Goal: Entertainment & Leisure: Consume media (video, audio)

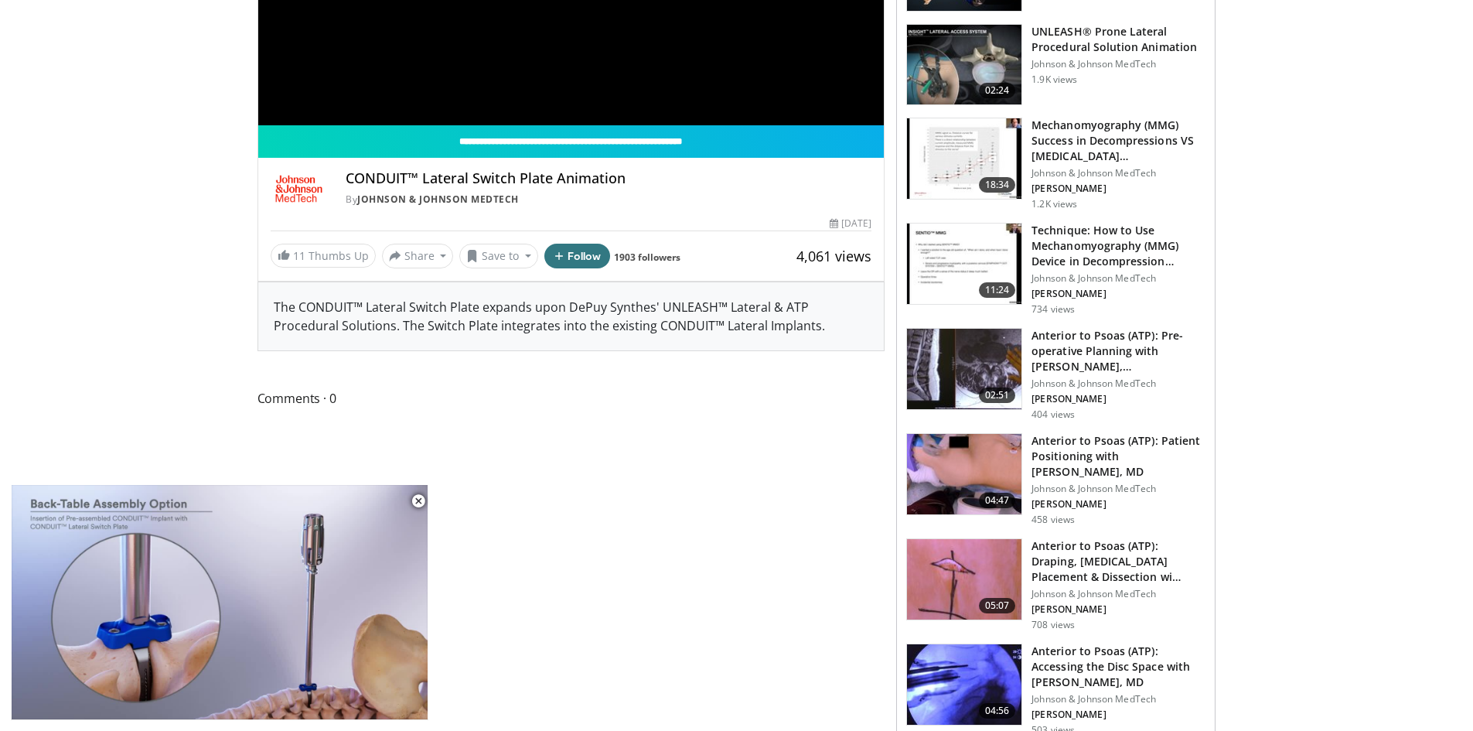
scroll to position [387, 0]
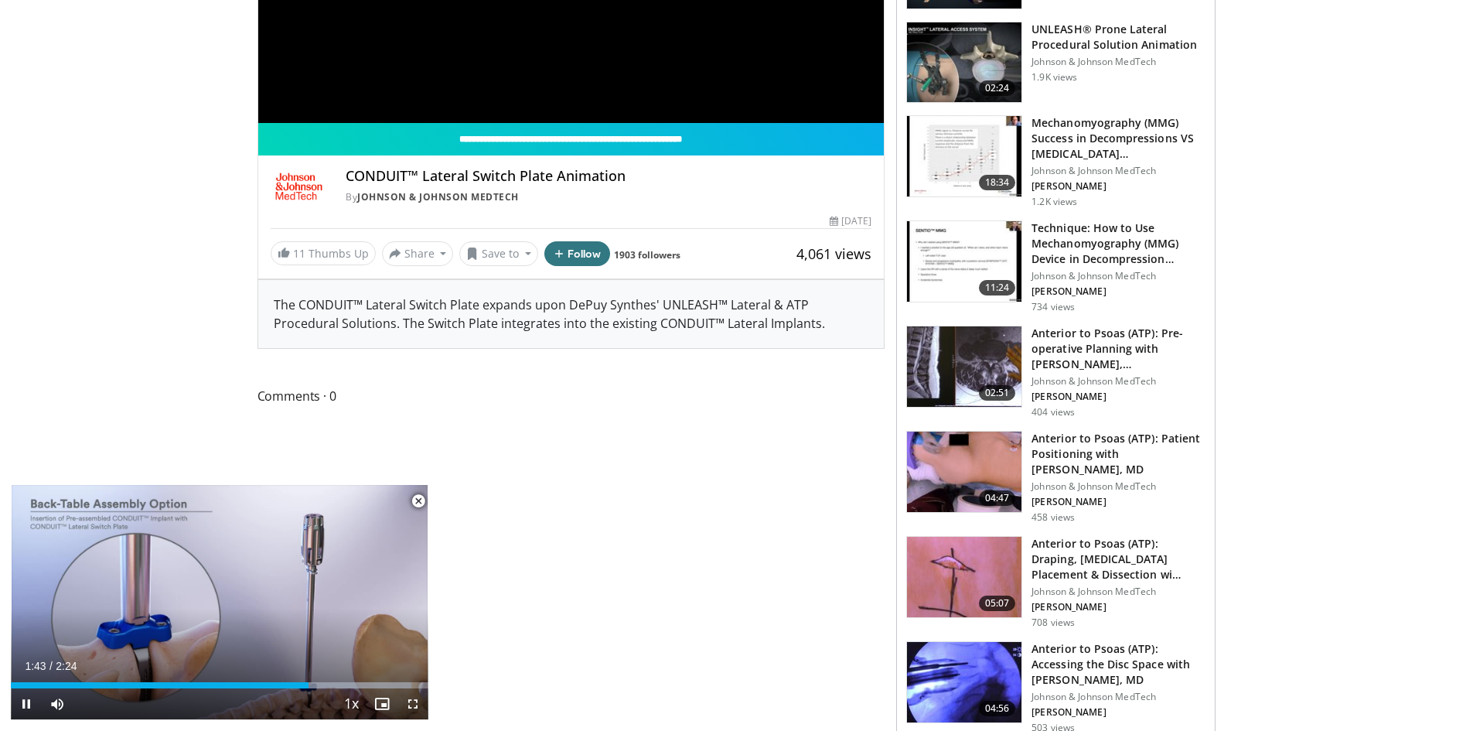
click at [418, 502] on span "Video Player" at bounding box center [418, 500] width 31 height 31
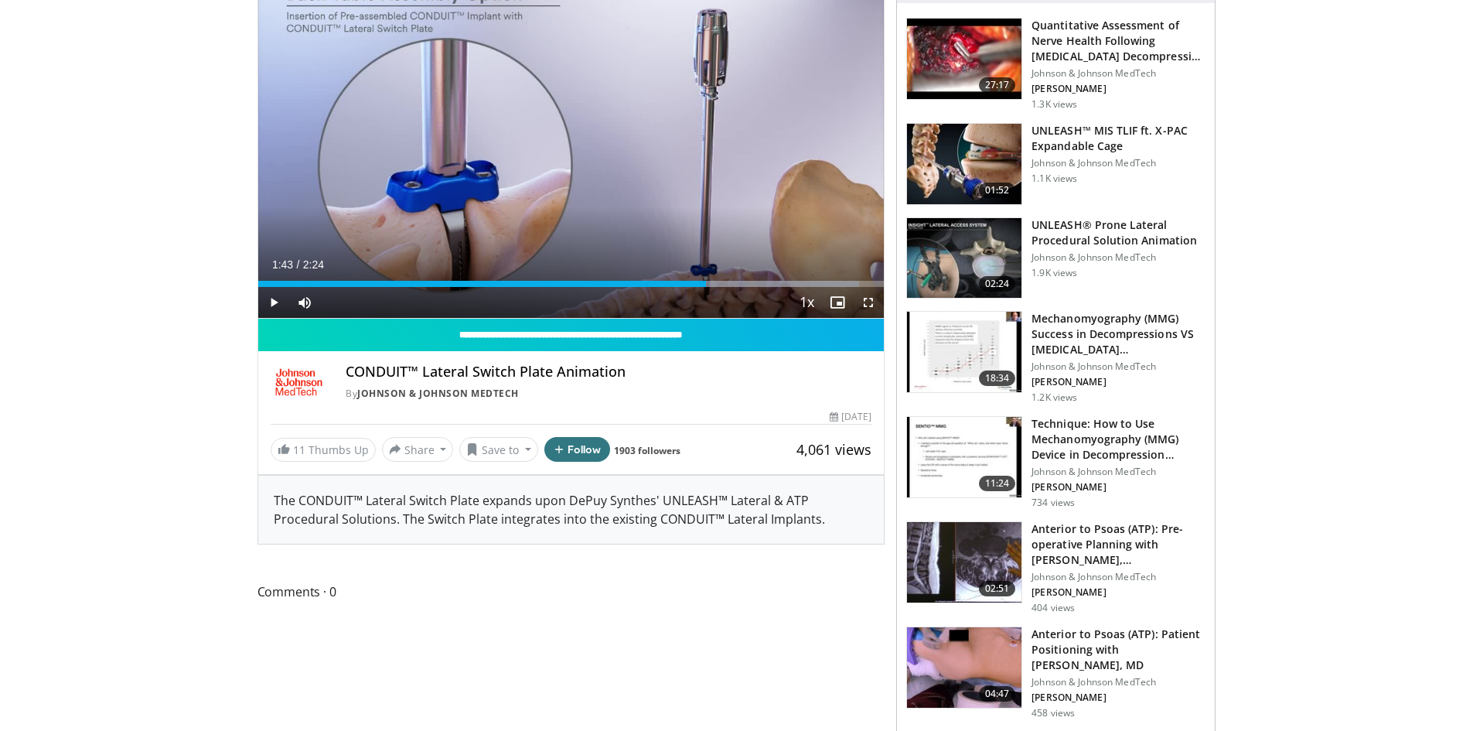
scroll to position [155, 0]
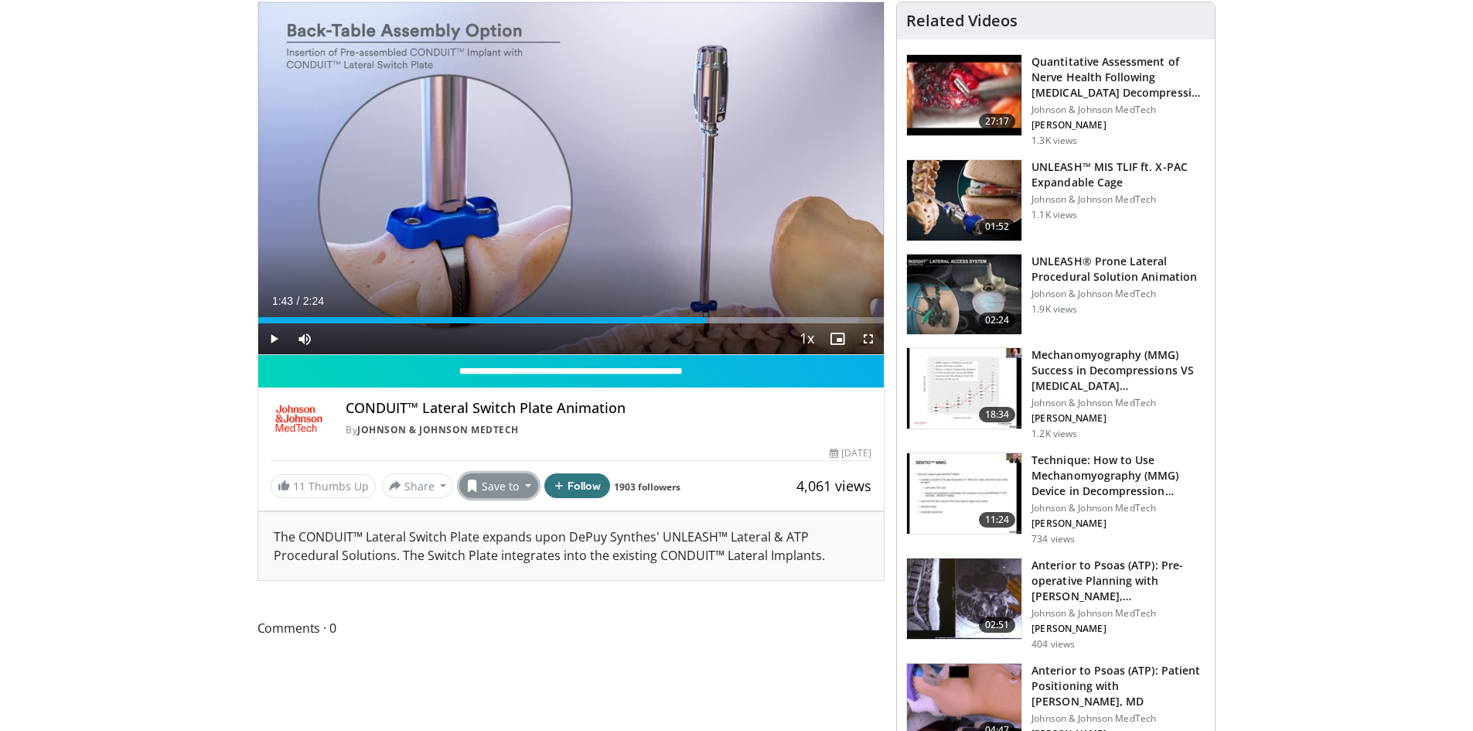
click at [517, 485] on button "Save to" at bounding box center [498, 485] width 79 height 25
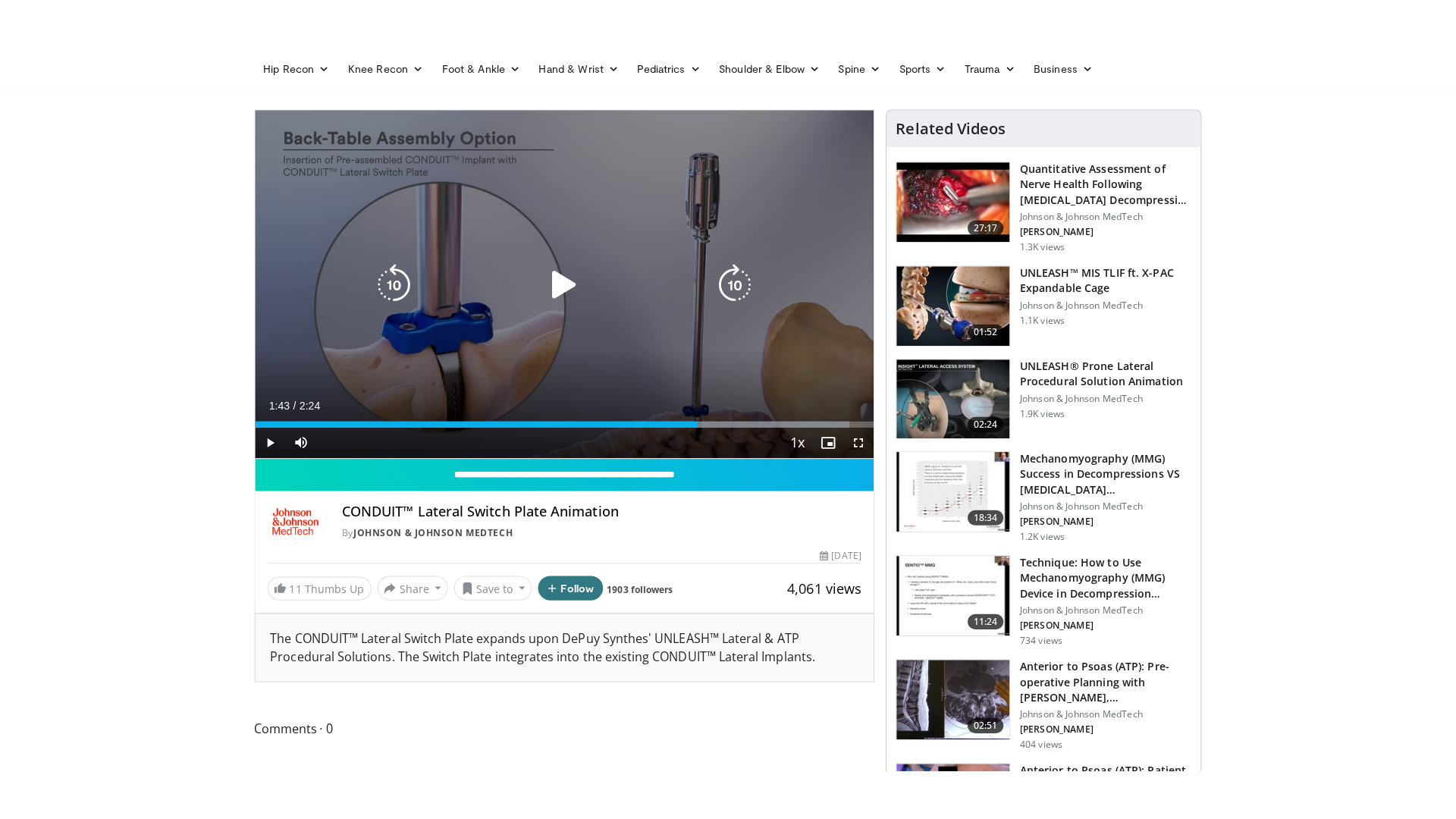
scroll to position [0, 0]
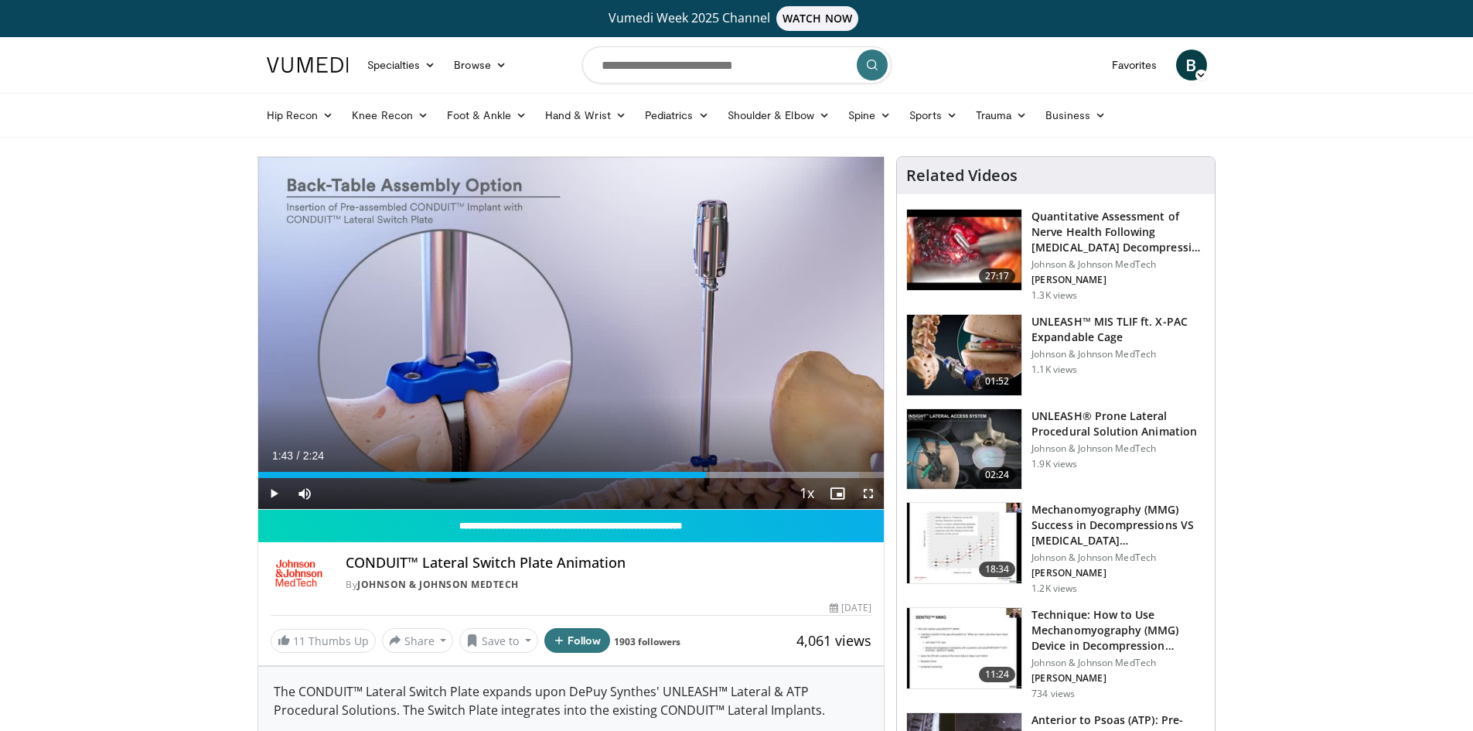
click at [873, 489] on span "Video Player" at bounding box center [868, 493] width 31 height 31
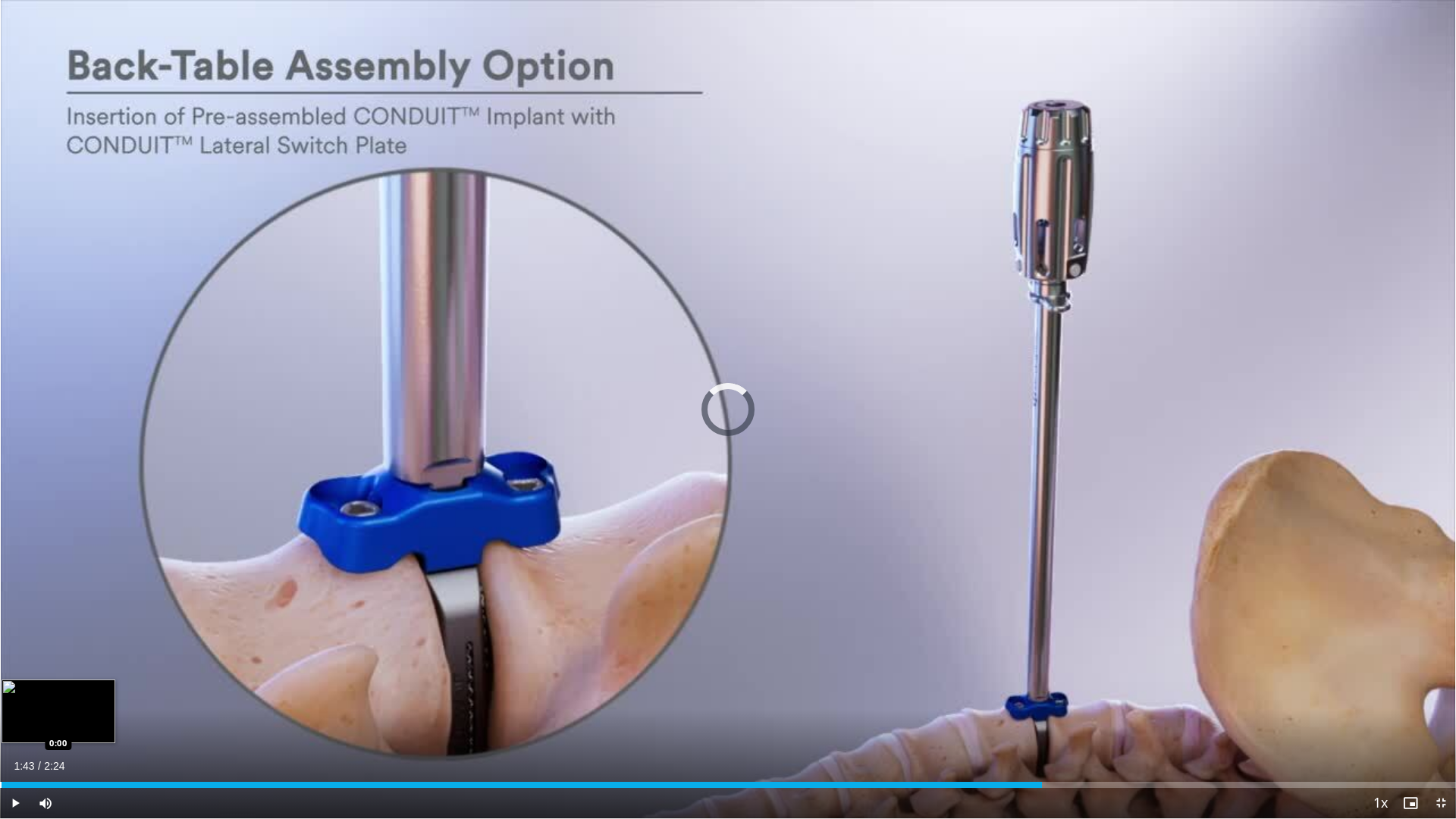
drag, startPoint x: 26, startPoint y: 785, endPoint x: 0, endPoint y: 785, distance: 26.0
click at [0, 716] on div "Progress Bar" at bounding box center [1, 785] width 2 height 6
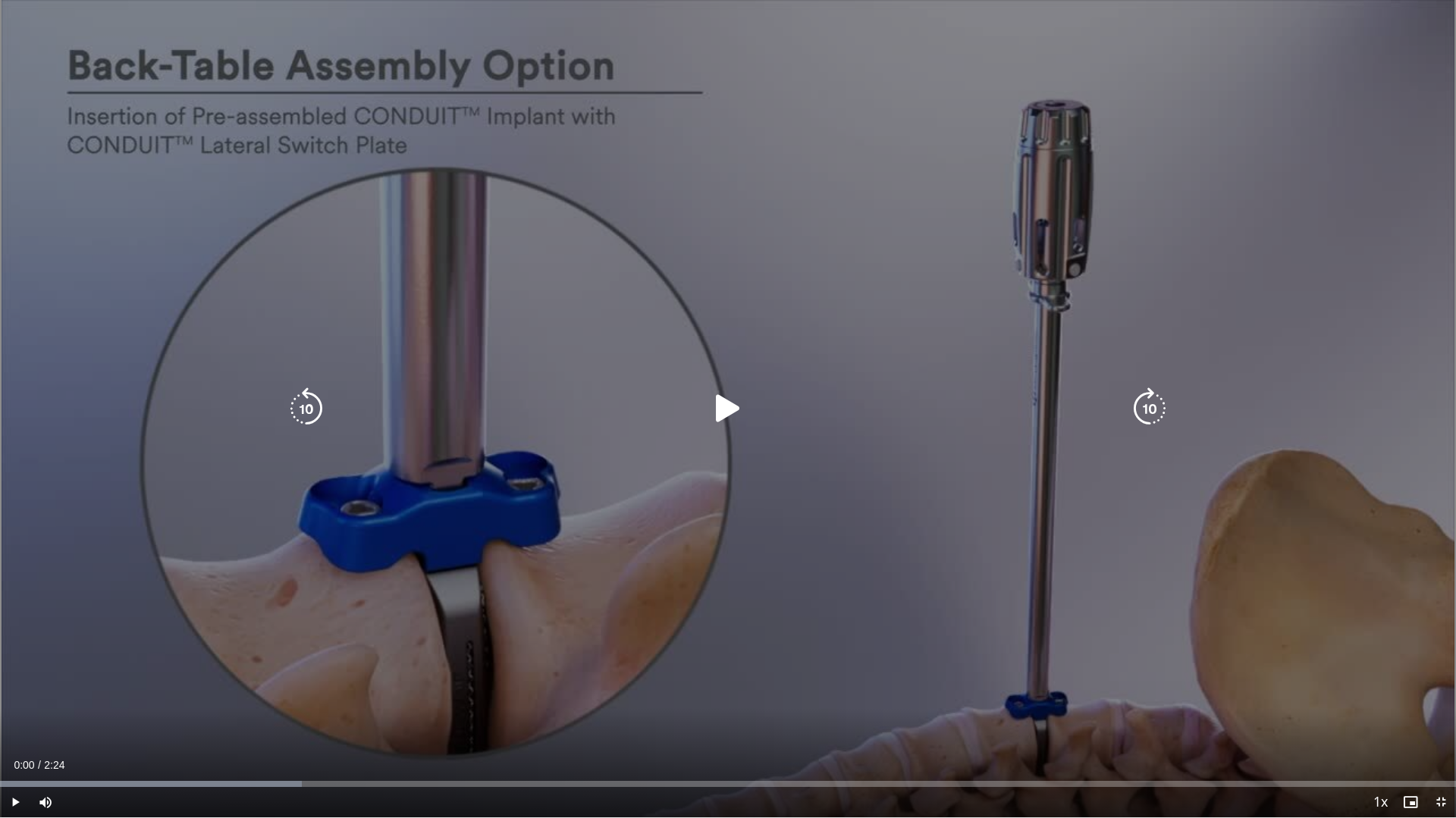
click at [725, 409] on icon "Video Player" at bounding box center [728, 408] width 42 height 42
click at [724, 402] on icon "Video Player" at bounding box center [728, 409] width 42 height 42
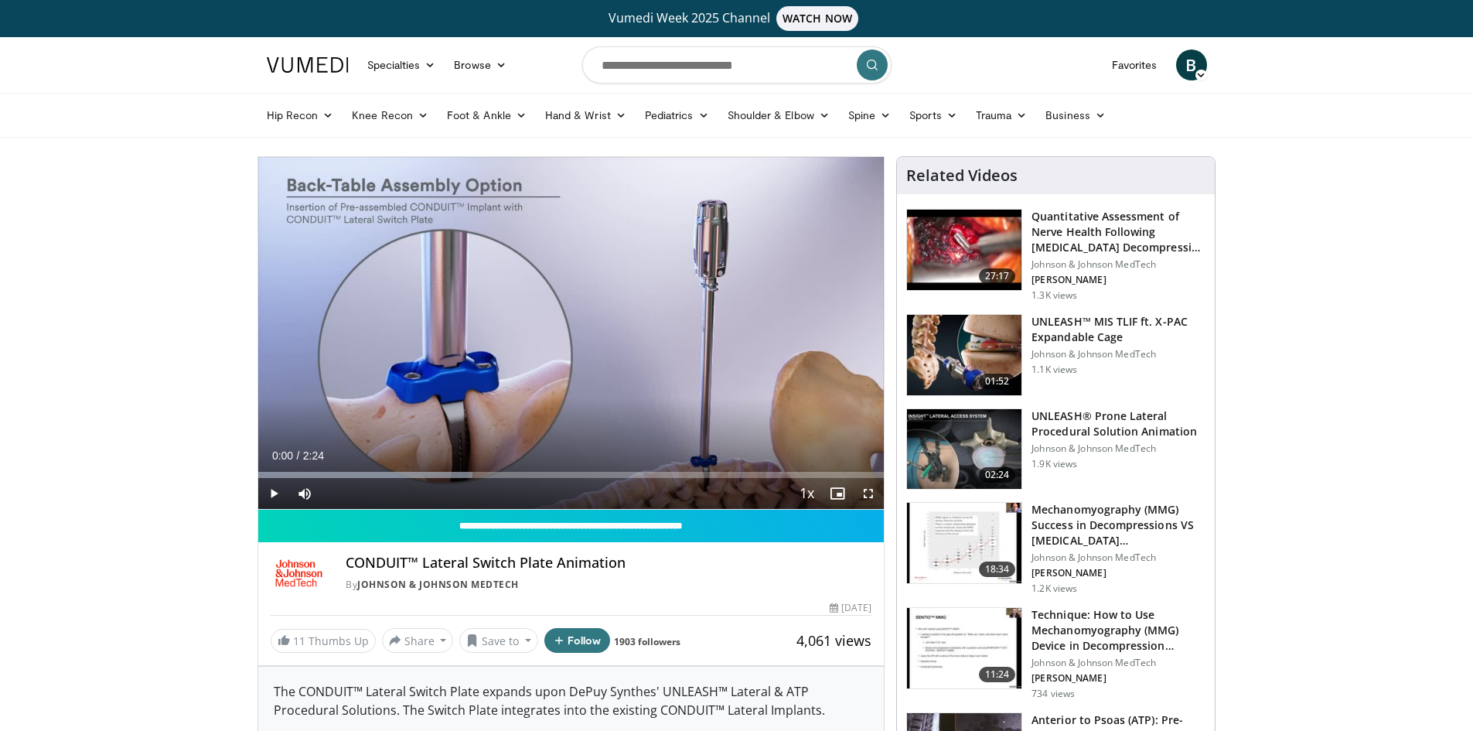
drag, startPoint x: 305, startPoint y: 475, endPoint x: 233, endPoint y: 478, distance: 72.0
click at [873, 490] on span "Video Player" at bounding box center [868, 493] width 31 height 31
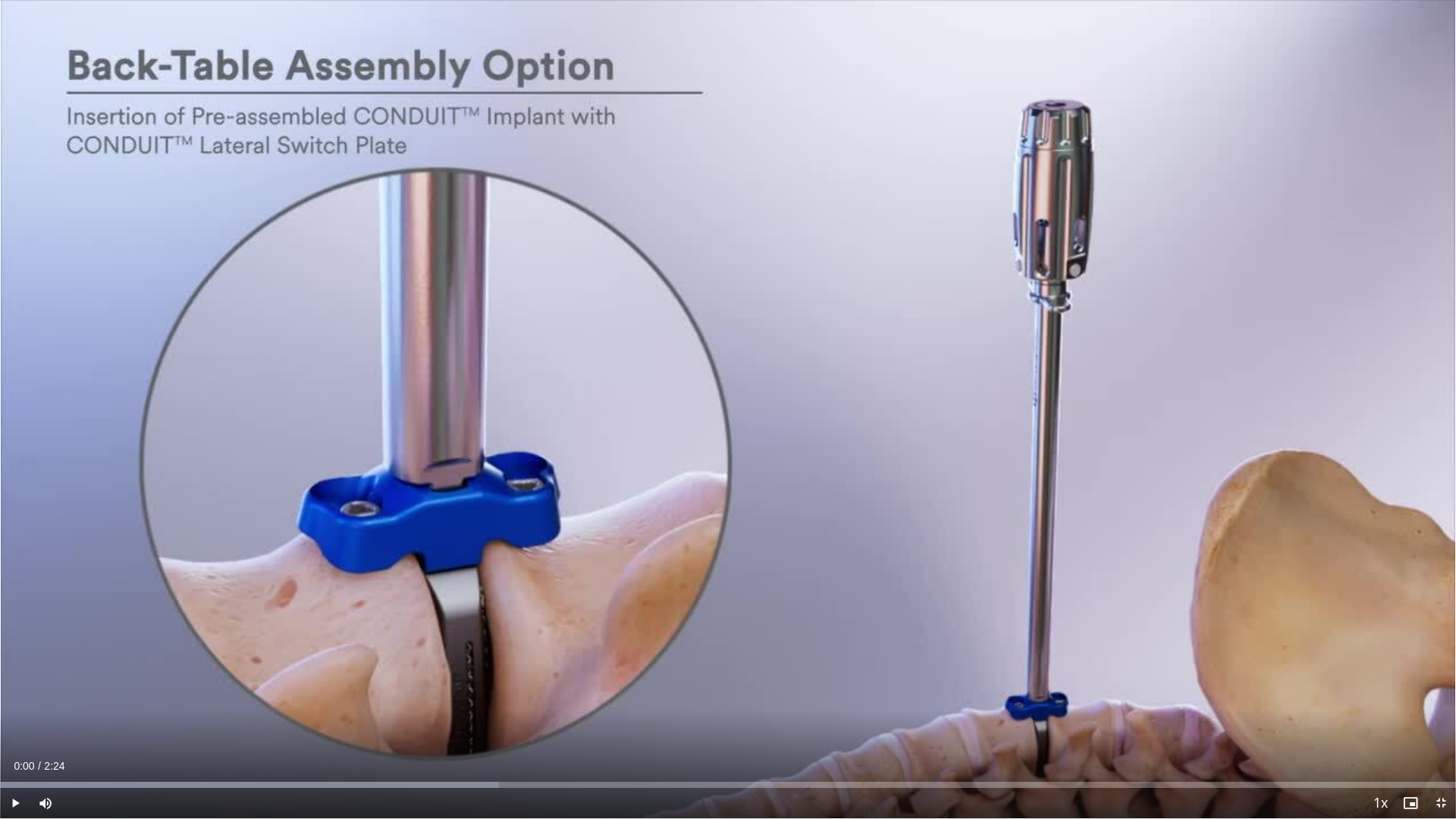
drag, startPoint x: 1244, startPoint y: 615, endPoint x: 1057, endPoint y: 0, distance: 642.8
click at [1057, 0] on div "10 seconds Tap to unmute" at bounding box center [728, 409] width 1456 height 818
drag, startPoint x: 18, startPoint y: 787, endPoint x: 0, endPoint y: 784, distance: 18.2
click at [0, 716] on div "Progress Bar" at bounding box center [1, 785] width 2 height 6
click at [13, 716] on span "Video Player" at bounding box center [15, 802] width 30 height 30
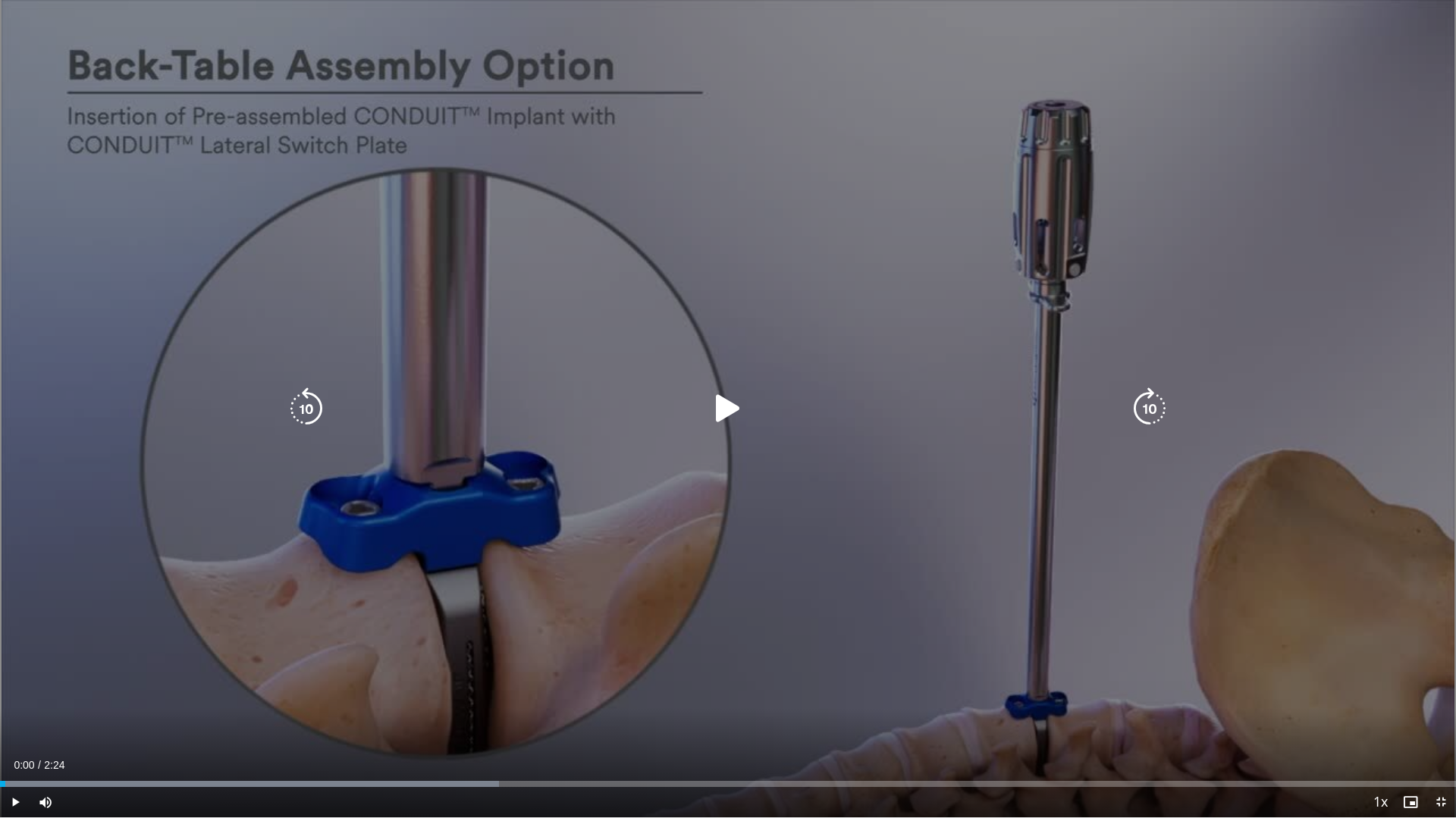
click at [723, 411] on icon "Video Player" at bounding box center [728, 408] width 42 height 42
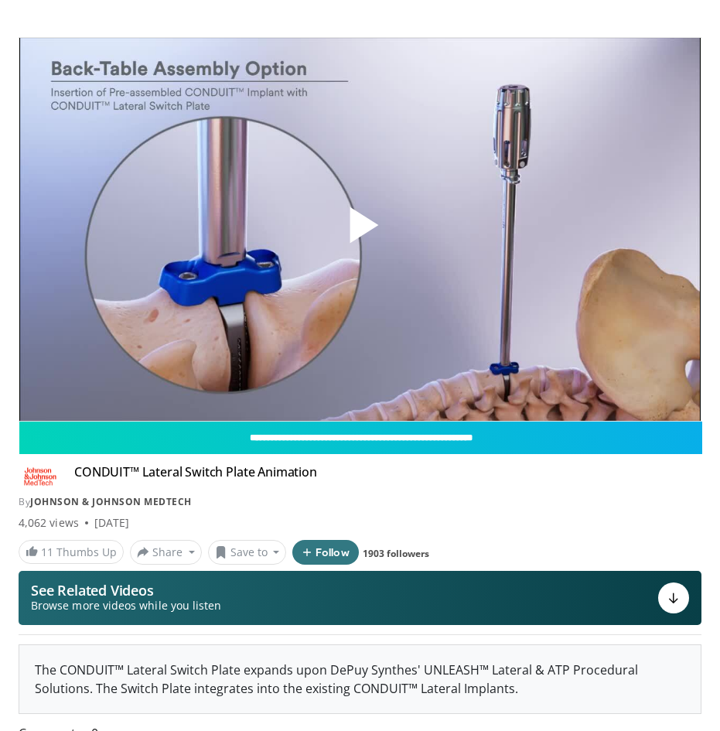
drag, startPoint x: 496, startPoint y: 359, endPoint x: 443, endPoint y: 504, distance: 154.6
click at [443, 501] on div "By Johnson & Johnson MedTech" at bounding box center [360, 502] width 683 height 14
click at [360, 229] on span "Video Player" at bounding box center [360, 229] width 0 height 0
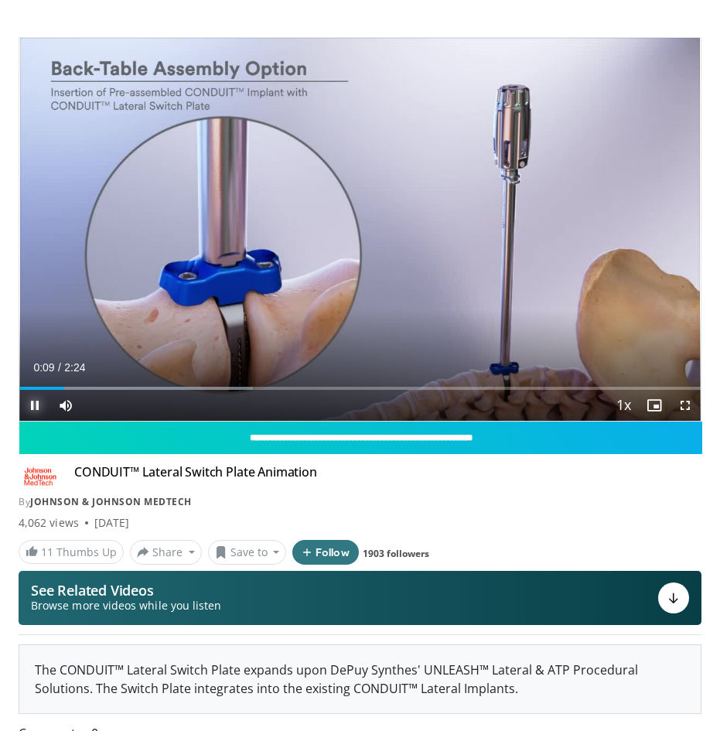
click at [30, 401] on span "Video Player" at bounding box center [34, 405] width 31 height 31
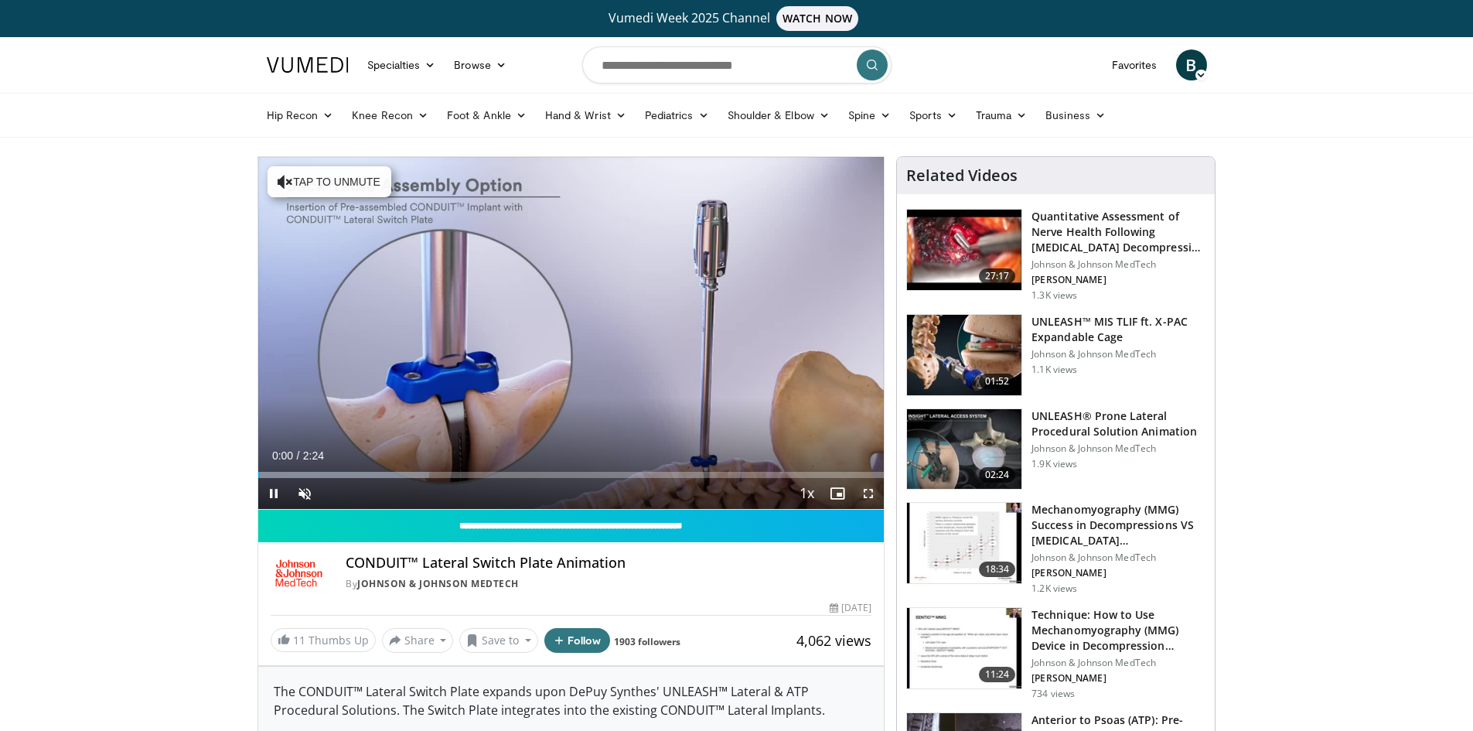
click at [867, 492] on span "Video Player" at bounding box center [868, 493] width 31 height 31
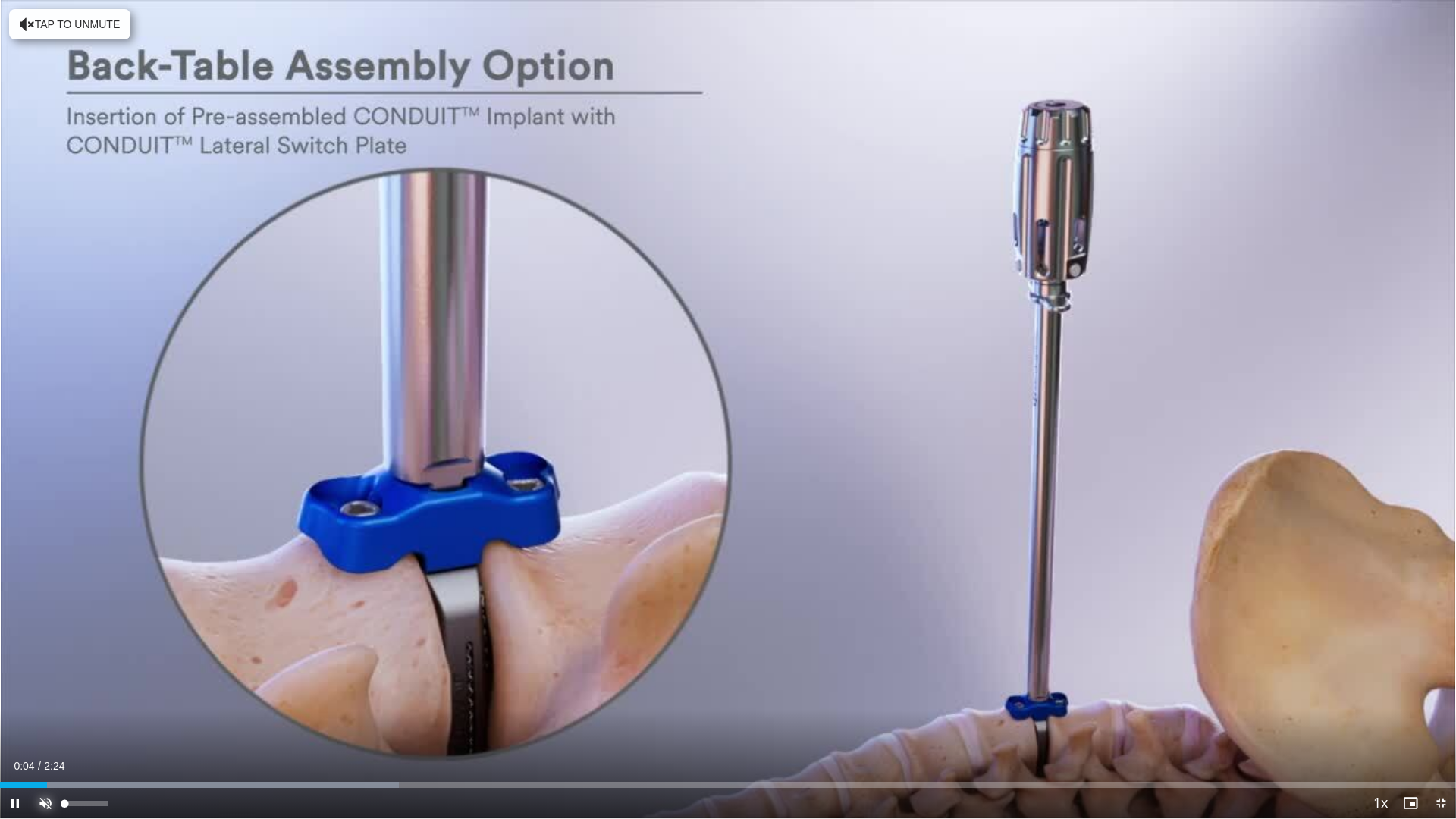
click at [45, 716] on span "Video Player" at bounding box center [45, 802] width 30 height 30
click at [16, 716] on span "Video Player" at bounding box center [15, 802] width 30 height 30
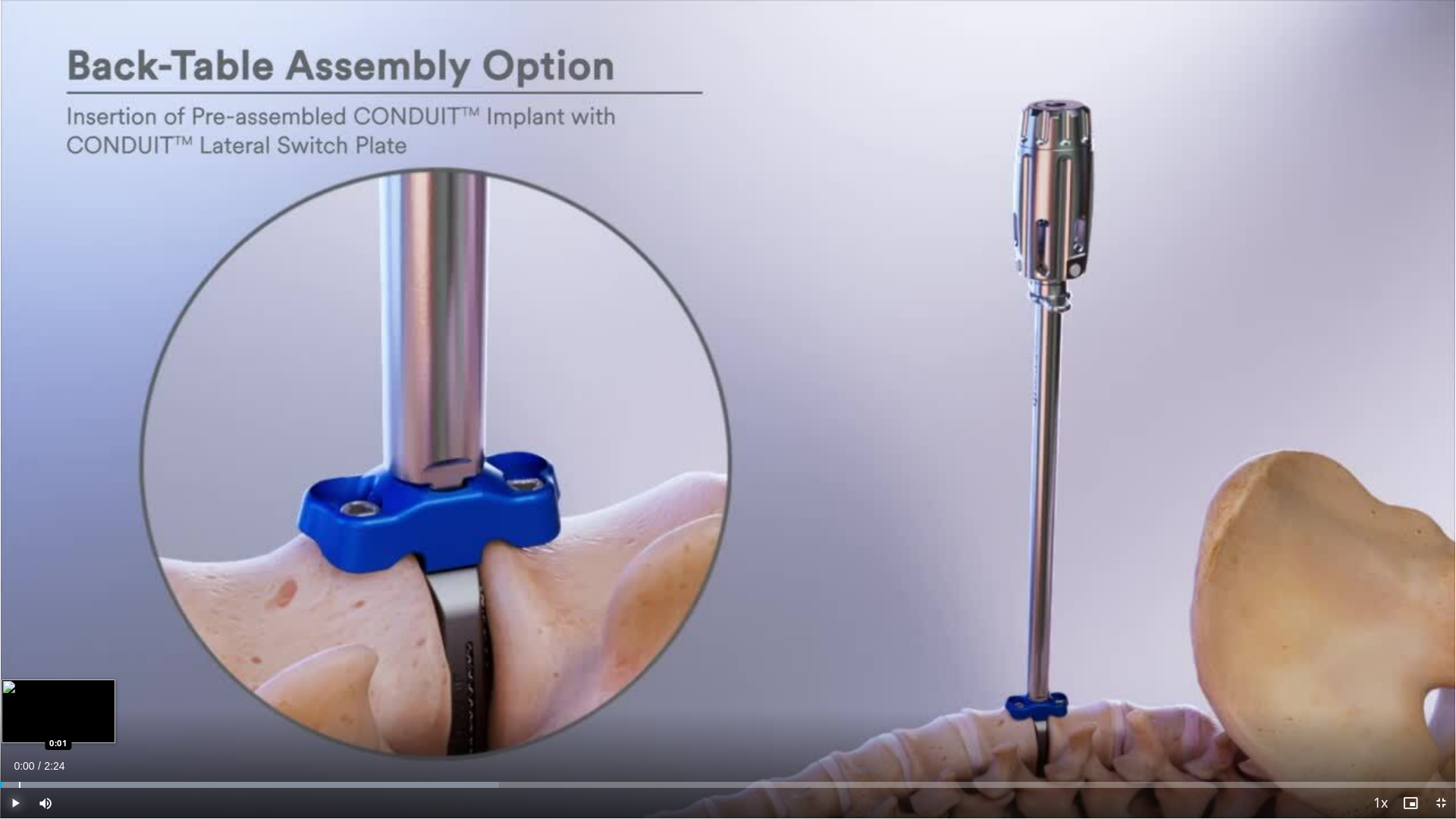
drag, startPoint x: 41, startPoint y: 784, endPoint x: 2, endPoint y: 787, distance: 39.1
click at [19, 716] on div "Progress Bar" at bounding box center [20, 785] width 2 height 6
click at [0, 716] on html "Vumedi Week 2025 Channel WATCH NOW Specialties Adult & Family Medicine Allergy,…" at bounding box center [728, 409] width 1456 height 819
click at [13, 716] on span "Video Player" at bounding box center [15, 801] width 30 height 30
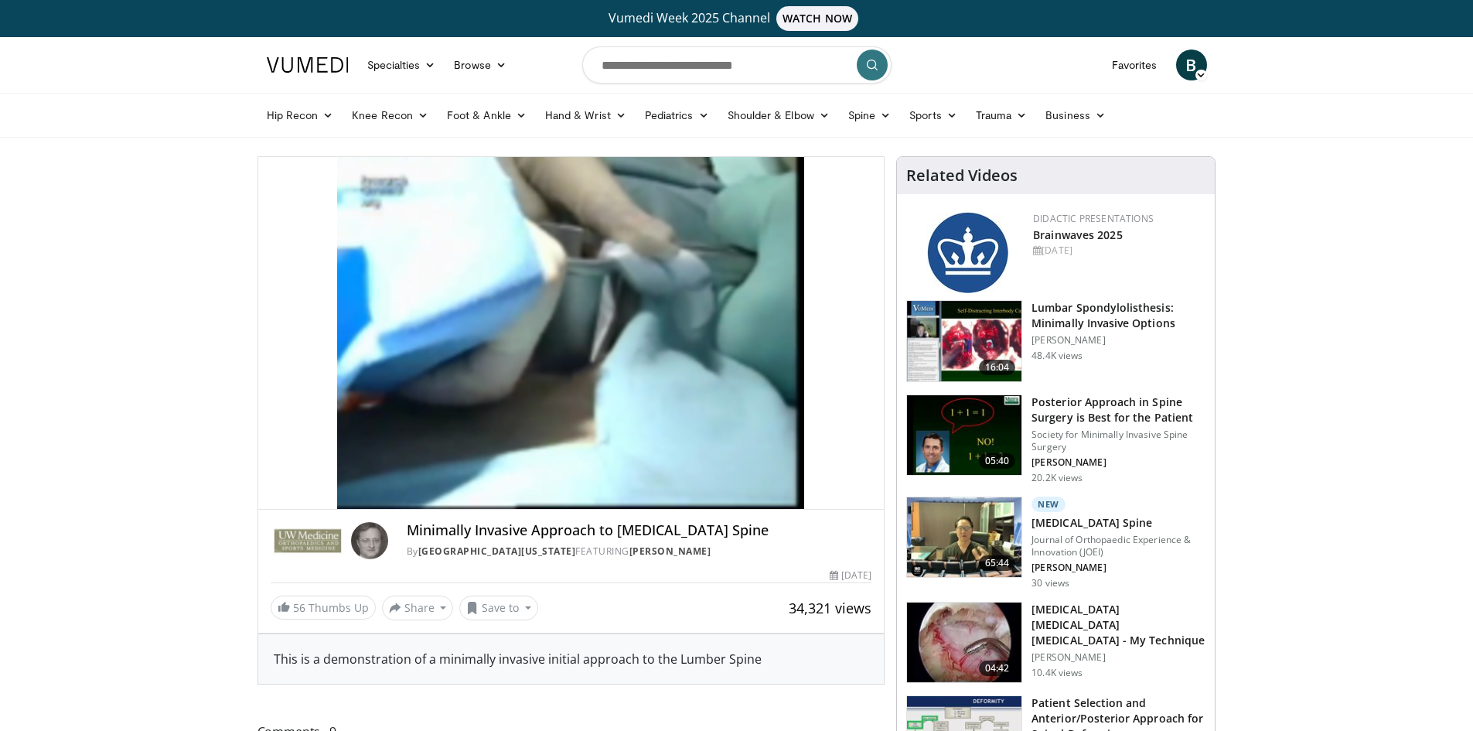
drag, startPoint x: 233, startPoint y: 473, endPoint x: 216, endPoint y: 454, distance: 25.7
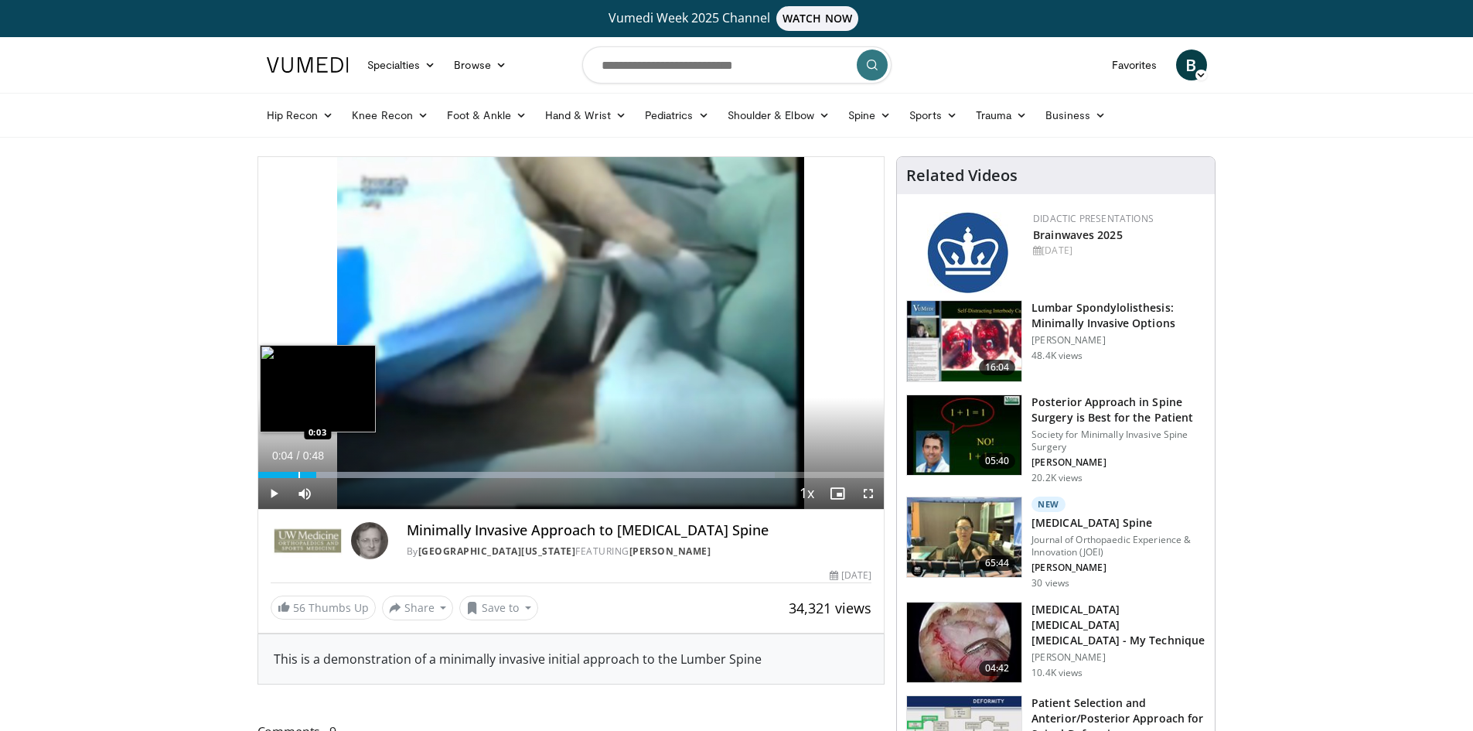
click at [298, 472] on div "Progress Bar" at bounding box center [299, 475] width 2 height 6
click at [273, 497] on span "Video Player" at bounding box center [273, 493] width 31 height 31
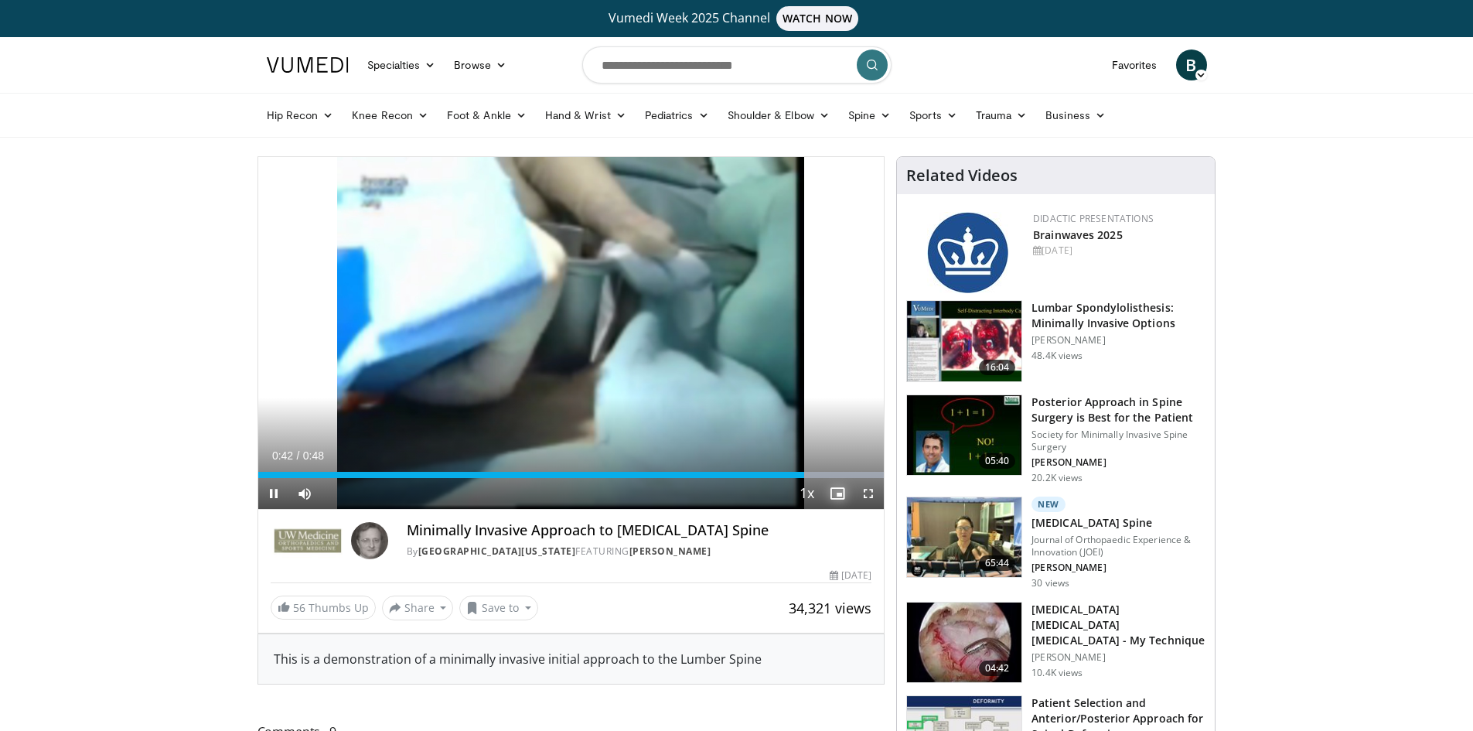
click at [825, 478] on span "Video Player" at bounding box center [837, 493] width 31 height 31
click at [264, 485] on span "Video Player" at bounding box center [273, 493] width 31 height 31
click at [265, 485] on span "Video Player" at bounding box center [273, 493] width 31 height 31
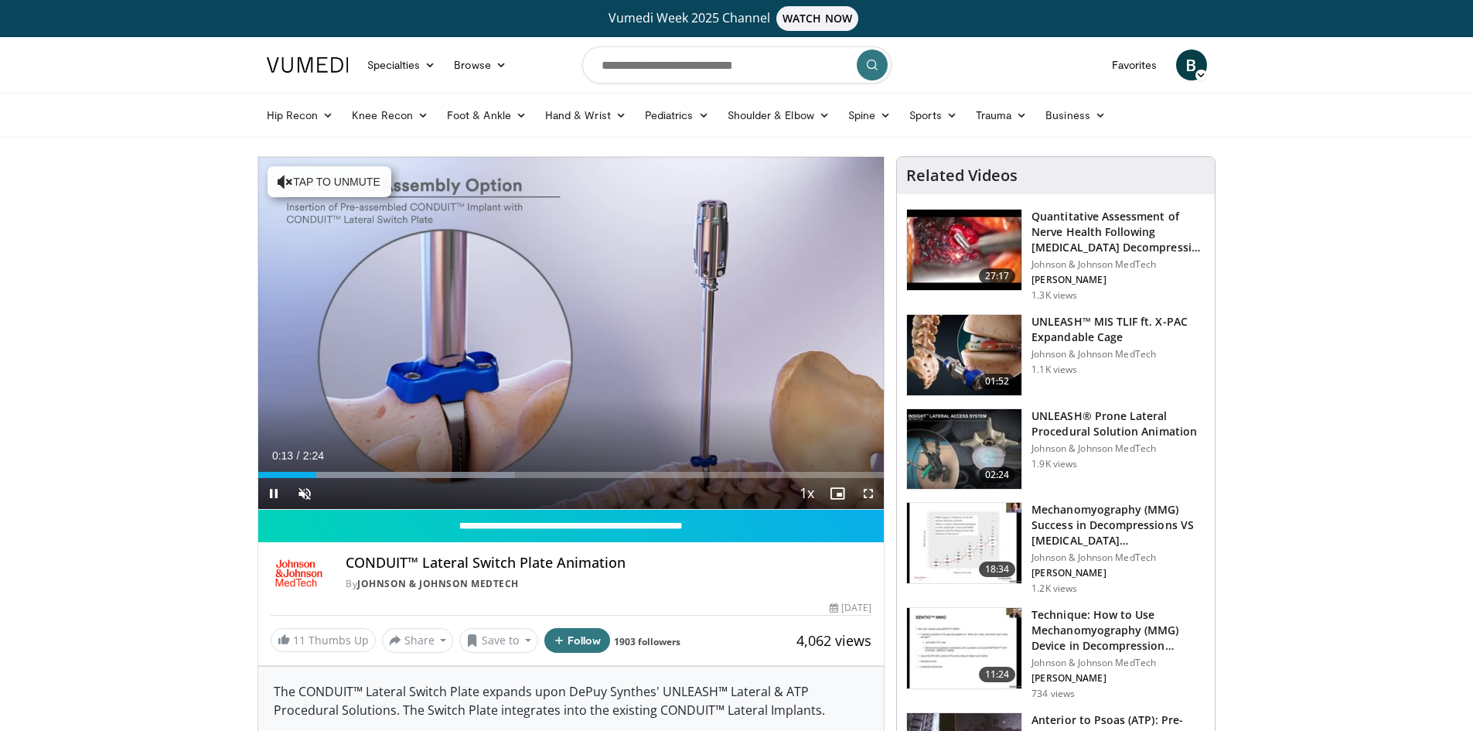
click at [861, 494] on span "Video Player" at bounding box center [868, 493] width 31 height 31
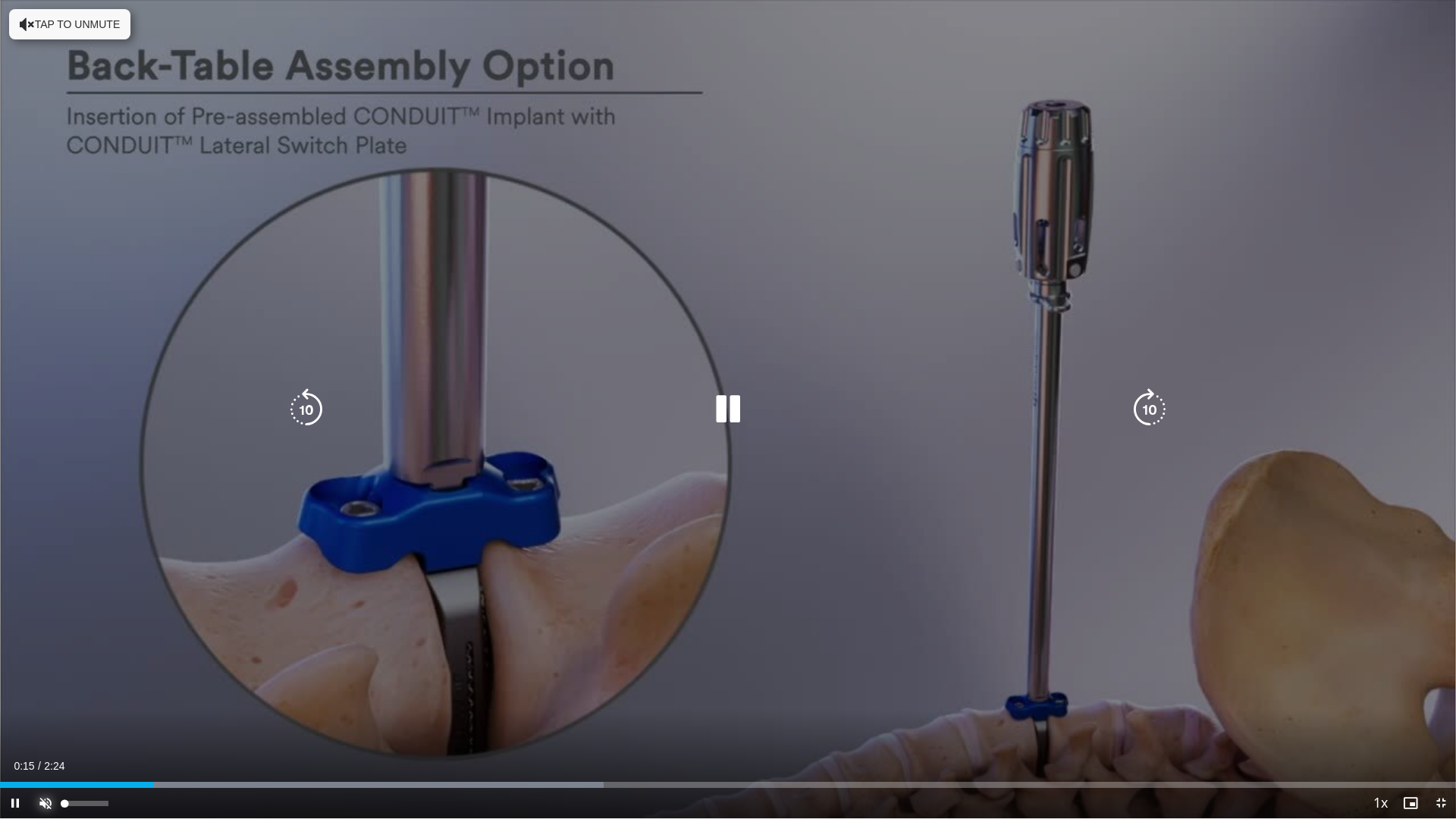
click at [48, 716] on span "Video Player" at bounding box center [45, 802] width 30 height 30
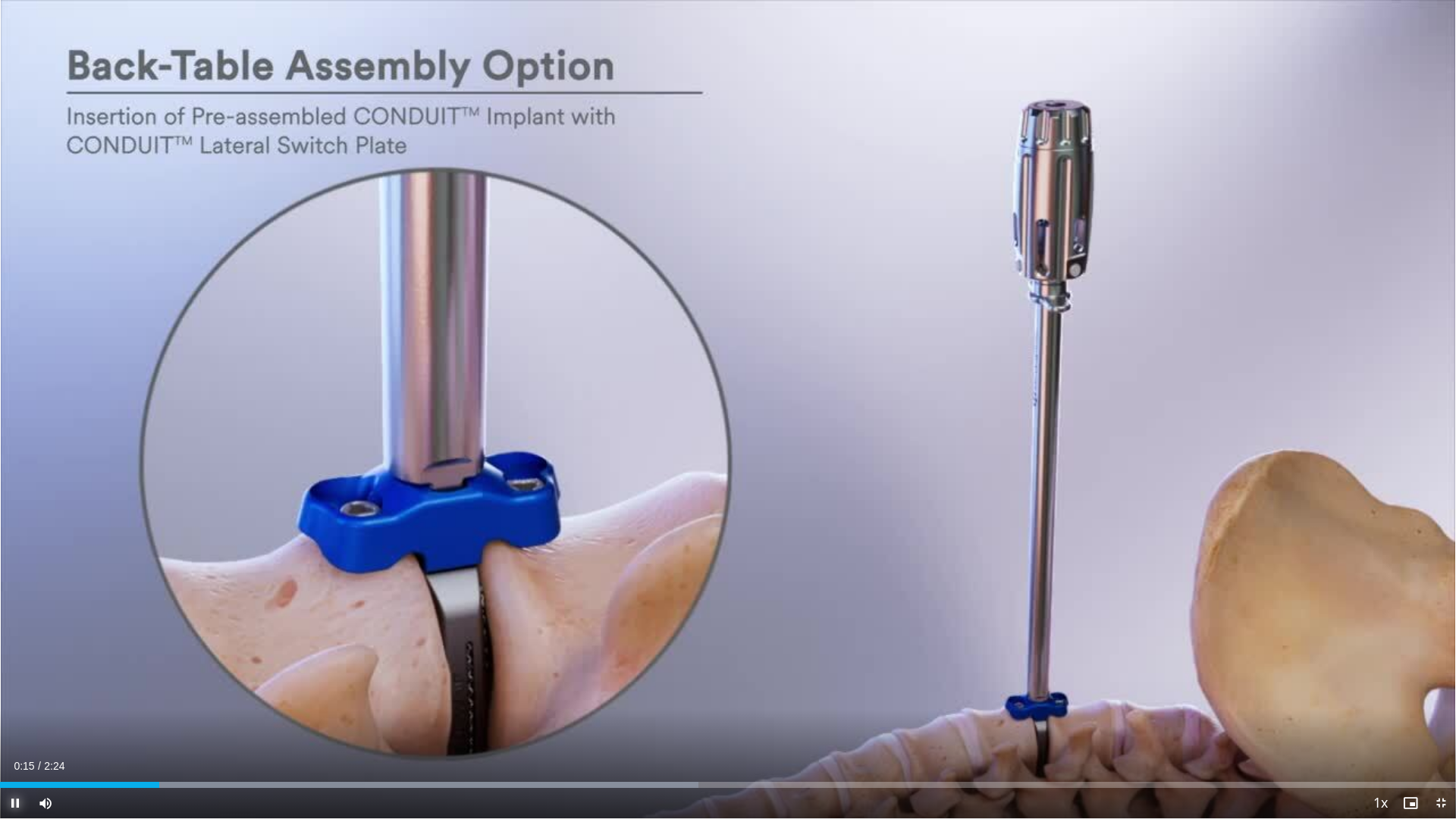
click at [11, 716] on span "Video Player" at bounding box center [15, 802] width 30 height 30
drag, startPoint x: 43, startPoint y: 787, endPoint x: -12, endPoint y: 789, distance: 55.0
click at [0, 716] on html "Vumedi Week 2025 Channel WATCH NOW Specialties Adult & Family Medicine Allergy,…" at bounding box center [728, 409] width 1456 height 819
click at [15, 716] on span "Video Player" at bounding box center [15, 802] width 30 height 30
click at [9, 716] on span "Video Player" at bounding box center [15, 802] width 30 height 30
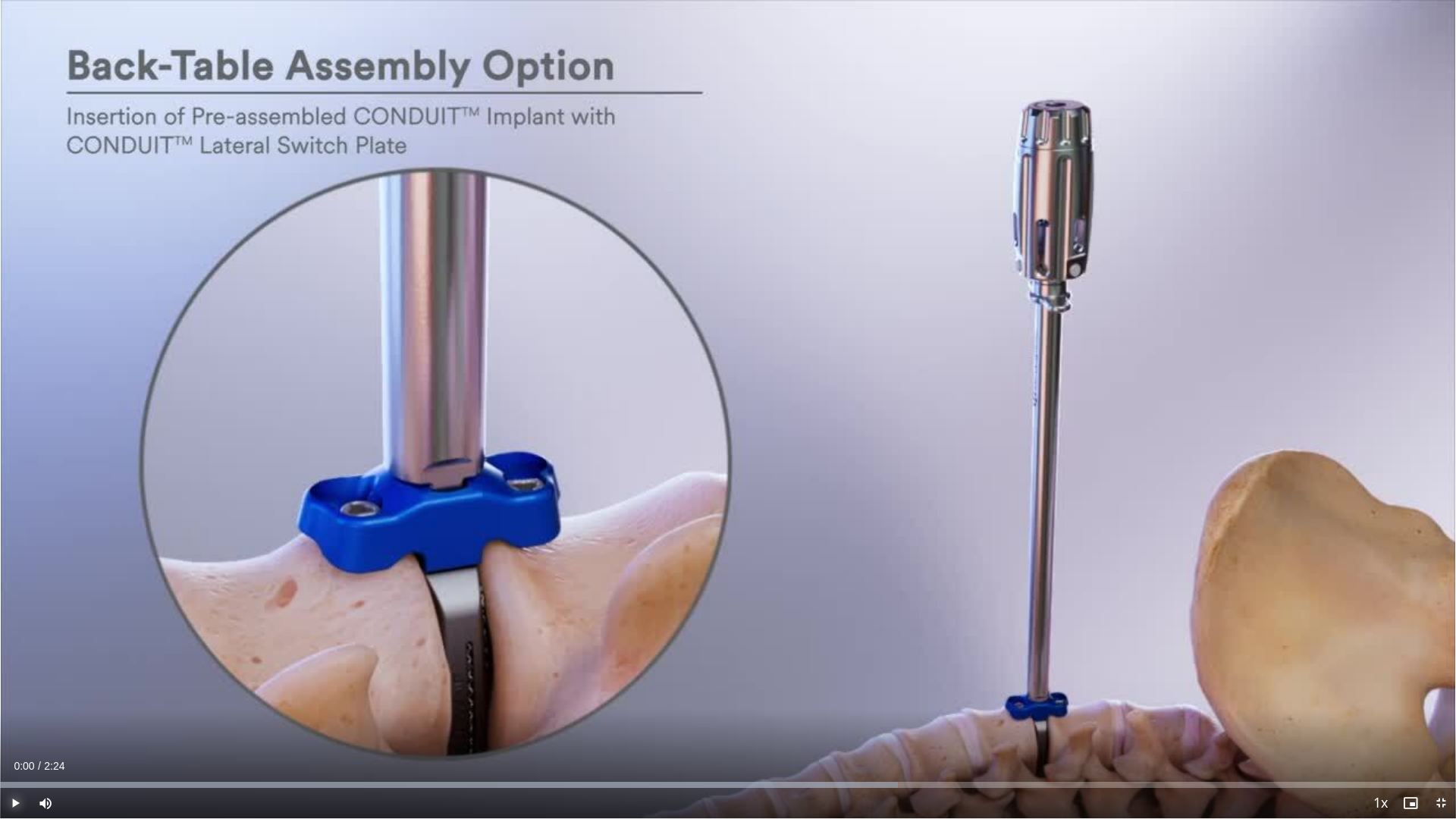
drag, startPoint x: 26, startPoint y: 786, endPoint x: -6, endPoint y: 790, distance: 32.2
click at [0, 716] on html "Vumedi Week 2025 Channel WATCH NOW Specialties Adult & Family Medicine Allergy,…" at bounding box center [728, 409] width 1456 height 819
click at [14, 716] on span "Video Player" at bounding box center [15, 801] width 30 height 30
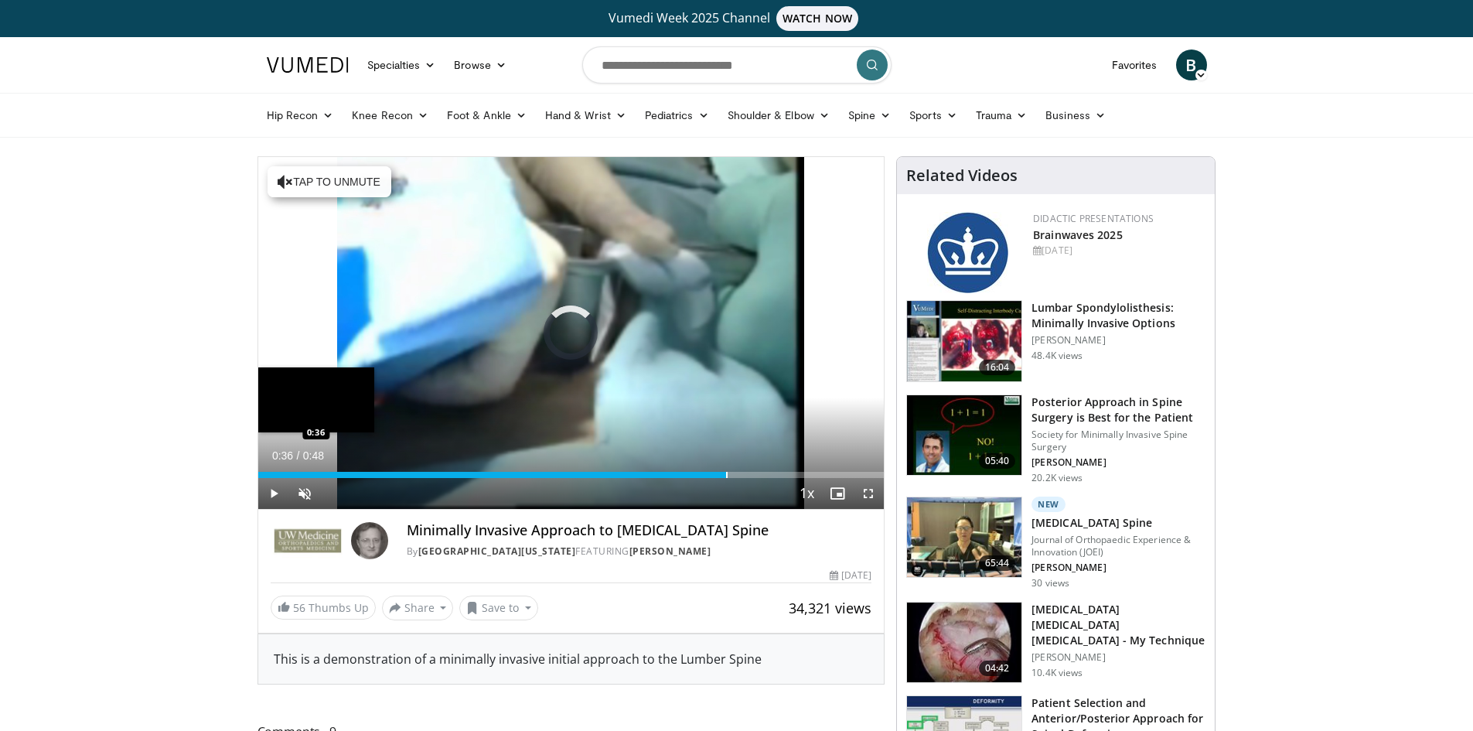
click at [727, 473] on div "Loaded : 20.72% 0:00 0:36" at bounding box center [571, 475] width 626 height 6
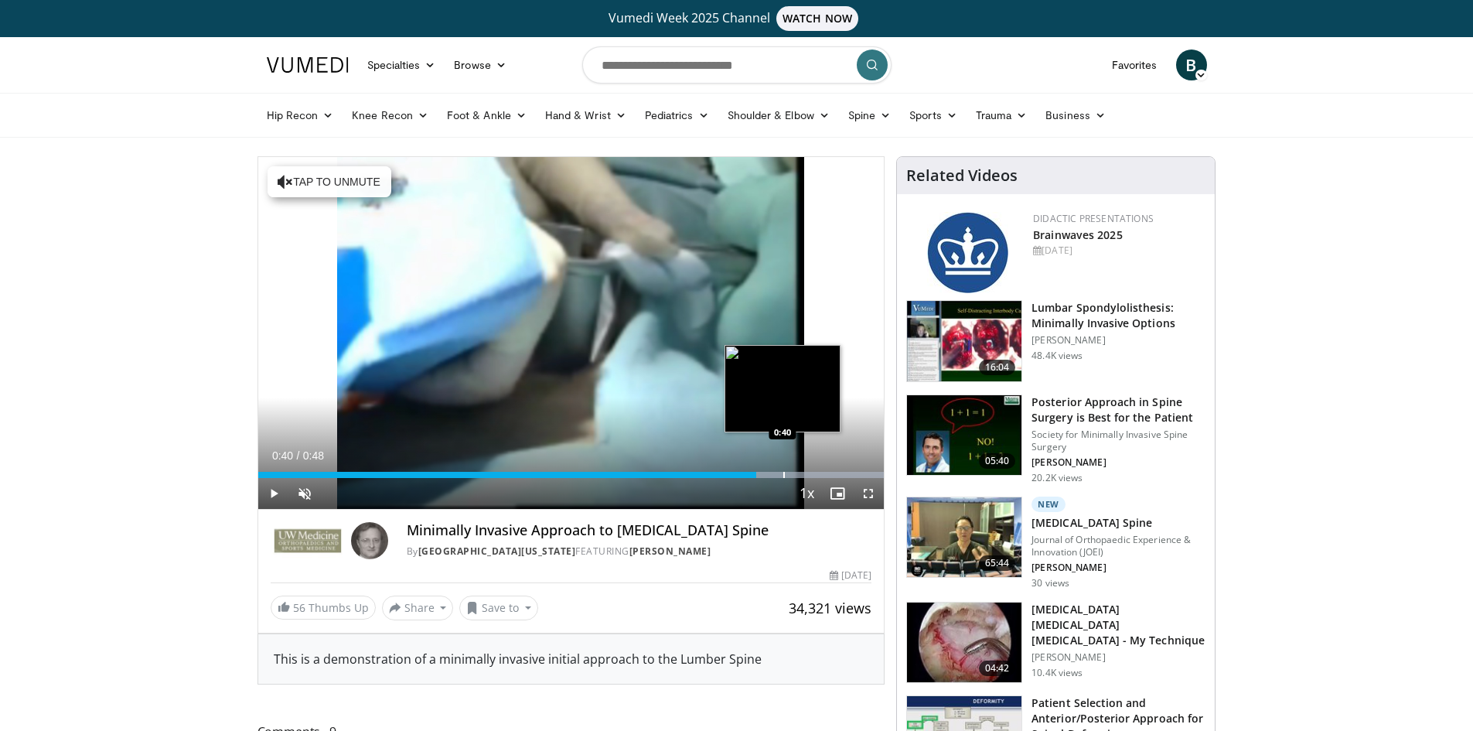
click at [783, 473] on div "Progress Bar" at bounding box center [784, 475] width 2 height 6
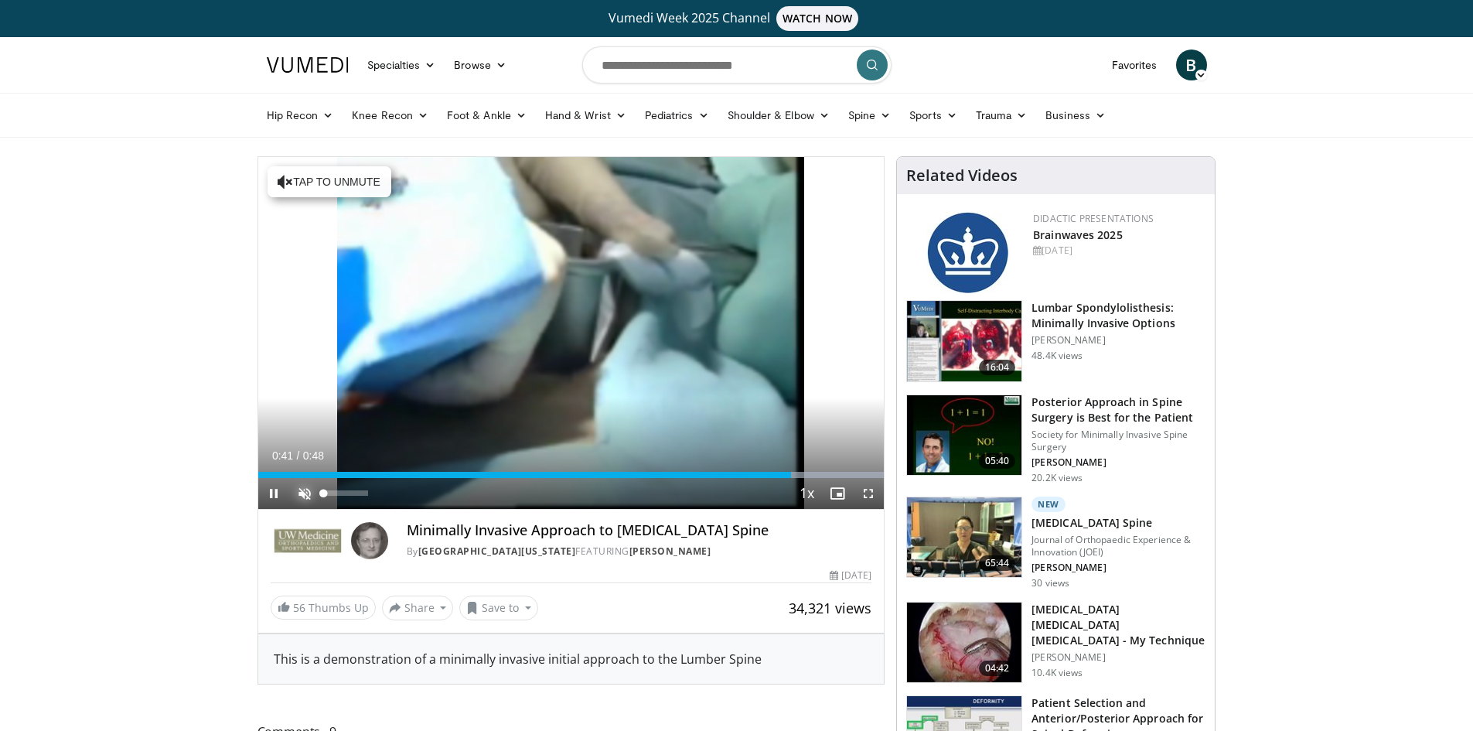
click at [307, 492] on span "Video Player" at bounding box center [304, 493] width 31 height 31
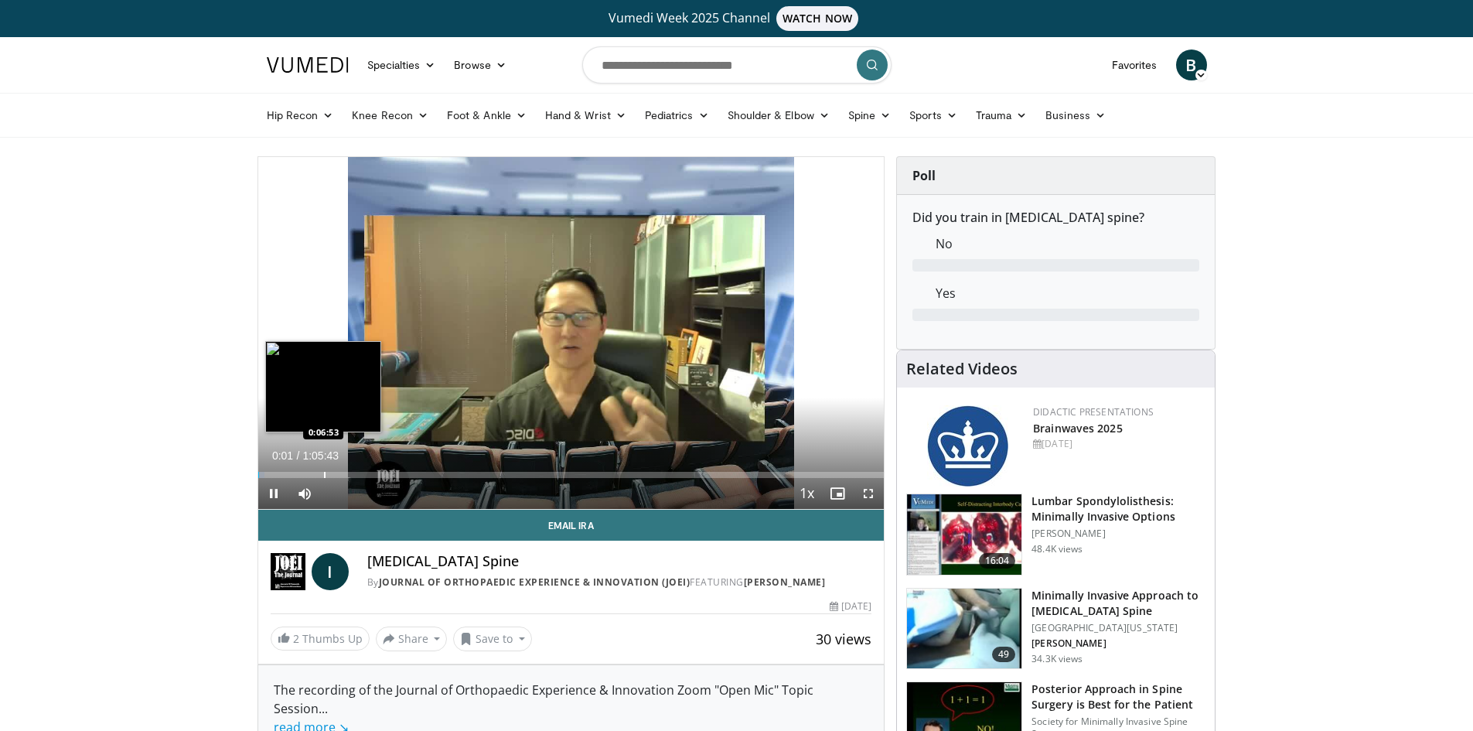
click at [323, 470] on div "Loaded : 1.01% 0:00:01 0:06:53" at bounding box center [571, 470] width 626 height 15
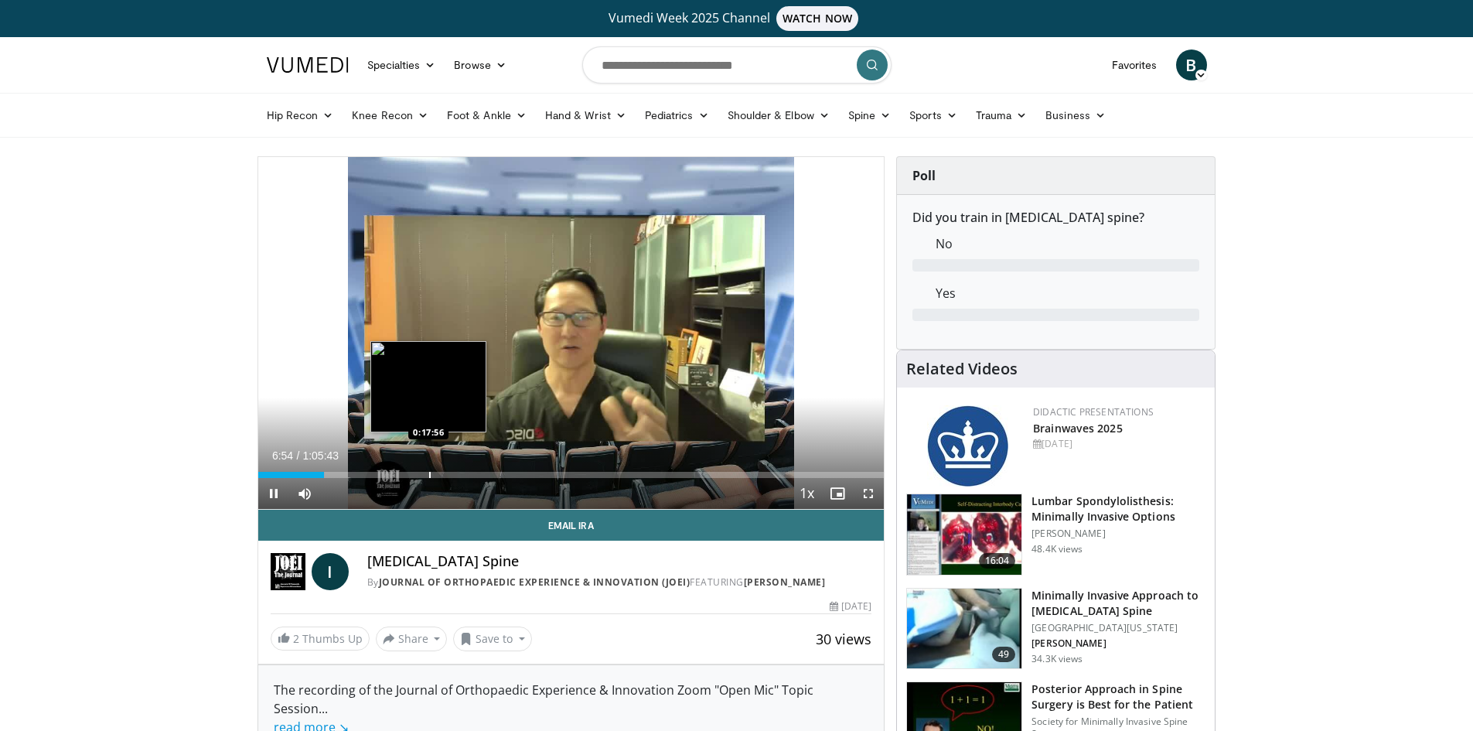
click at [429, 470] on div "Loaded : 10.65% 0:06:54 0:17:56" at bounding box center [571, 470] width 626 height 15
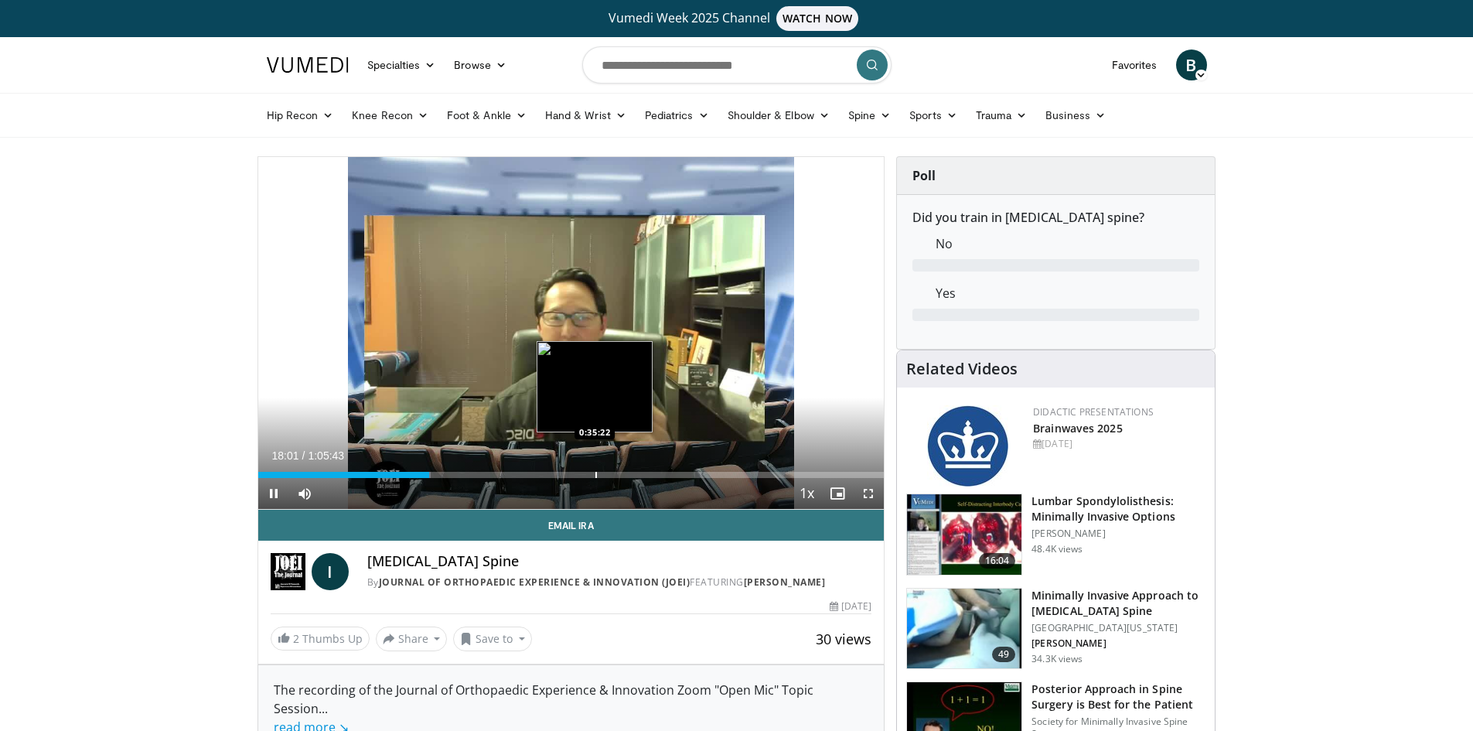
click at [595, 475] on div "Progress Bar" at bounding box center [596, 475] width 2 height 6
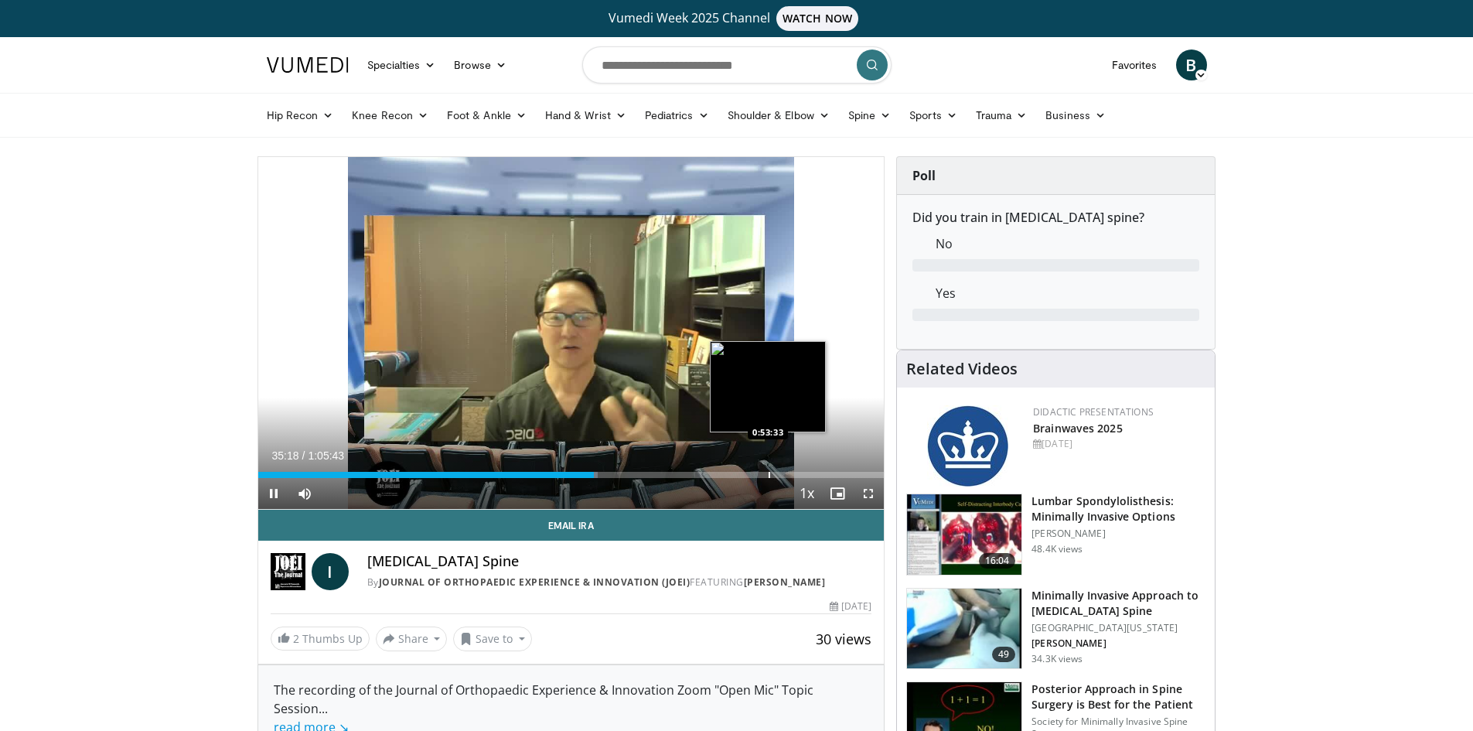
click at [768, 472] on div "Progress Bar" at bounding box center [769, 475] width 2 height 6
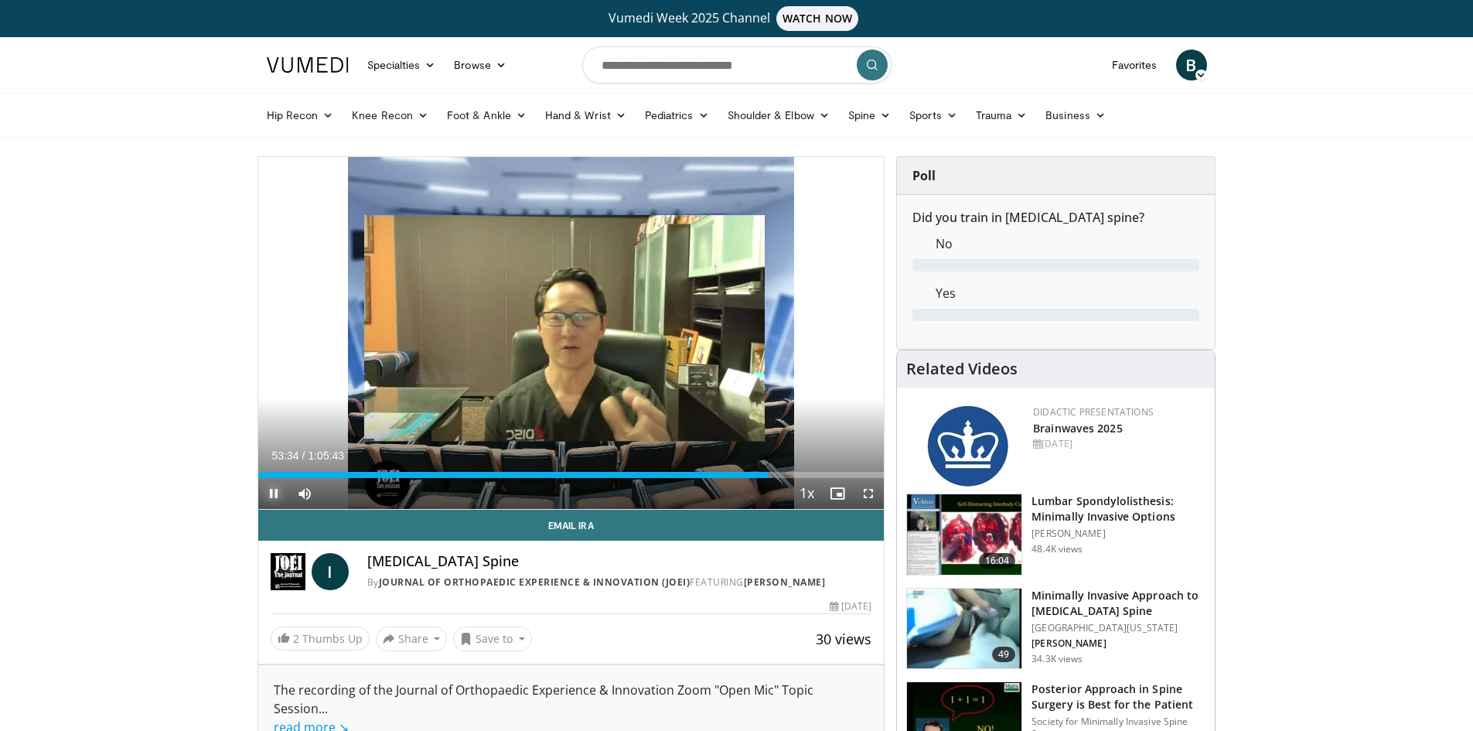
click at [261, 495] on span "Video Player" at bounding box center [273, 493] width 31 height 31
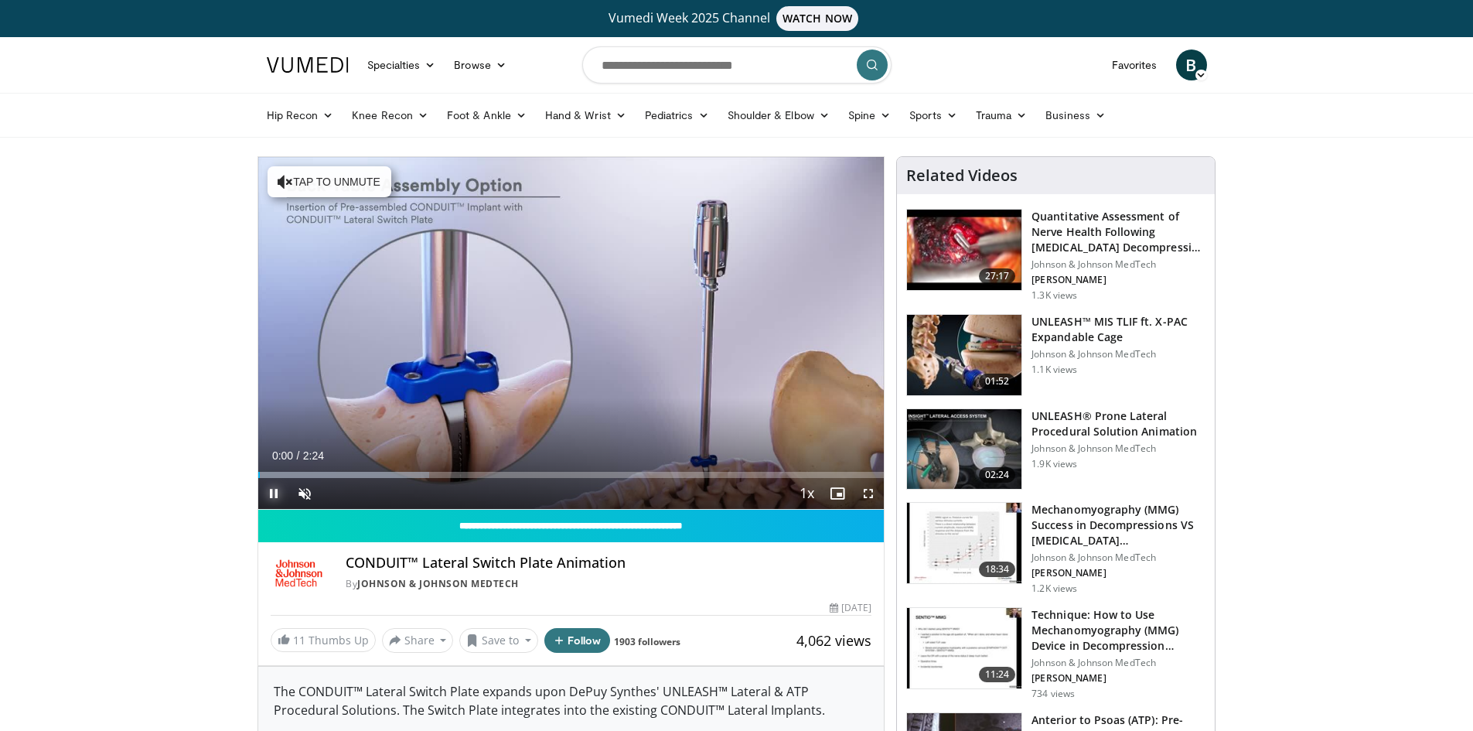
click at [277, 492] on span "Video Player" at bounding box center [273, 493] width 31 height 31
click at [278, 493] on span "Video Player" at bounding box center [273, 493] width 31 height 31
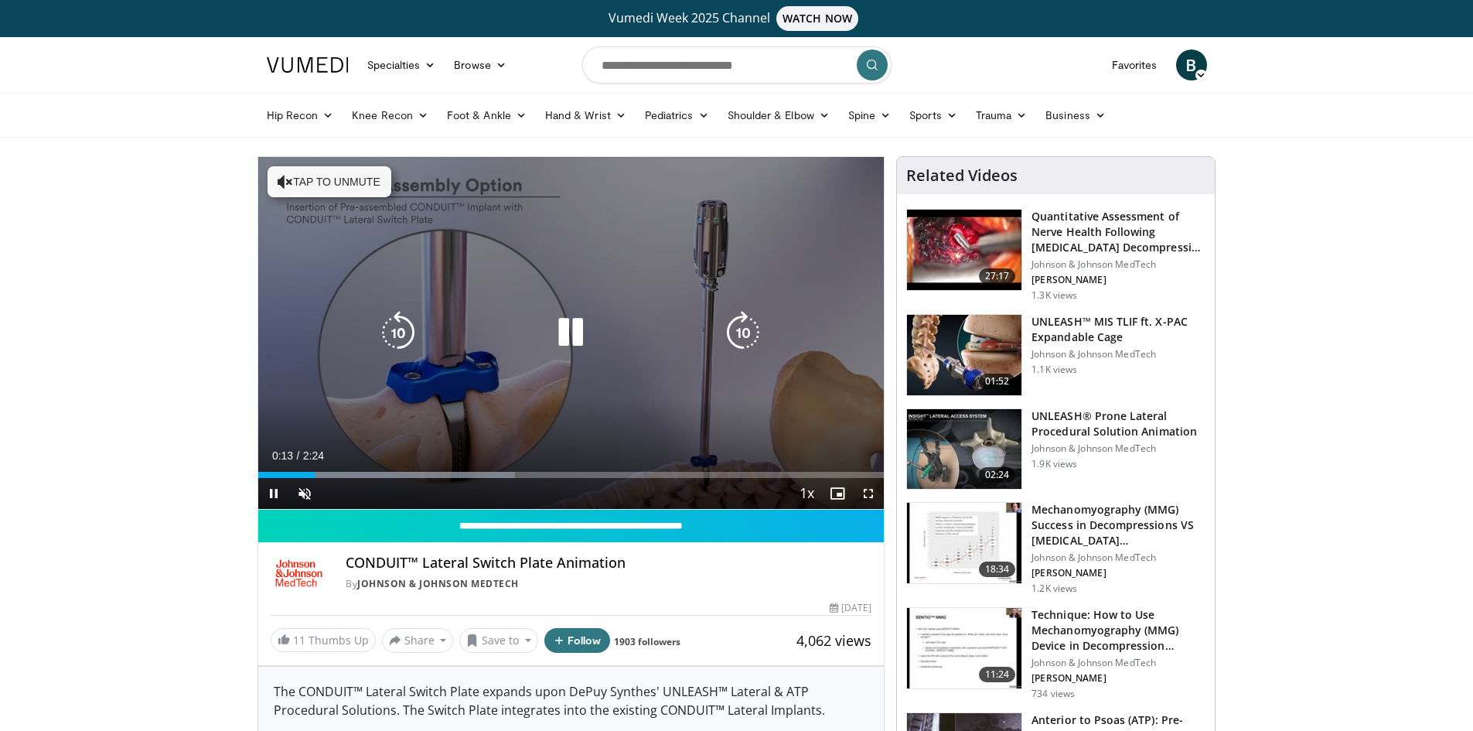
click at [378, 182] on button "Tap to unmute" at bounding box center [329, 181] width 124 height 31
click at [560, 340] on icon "Video Player" at bounding box center [570, 332] width 43 height 43
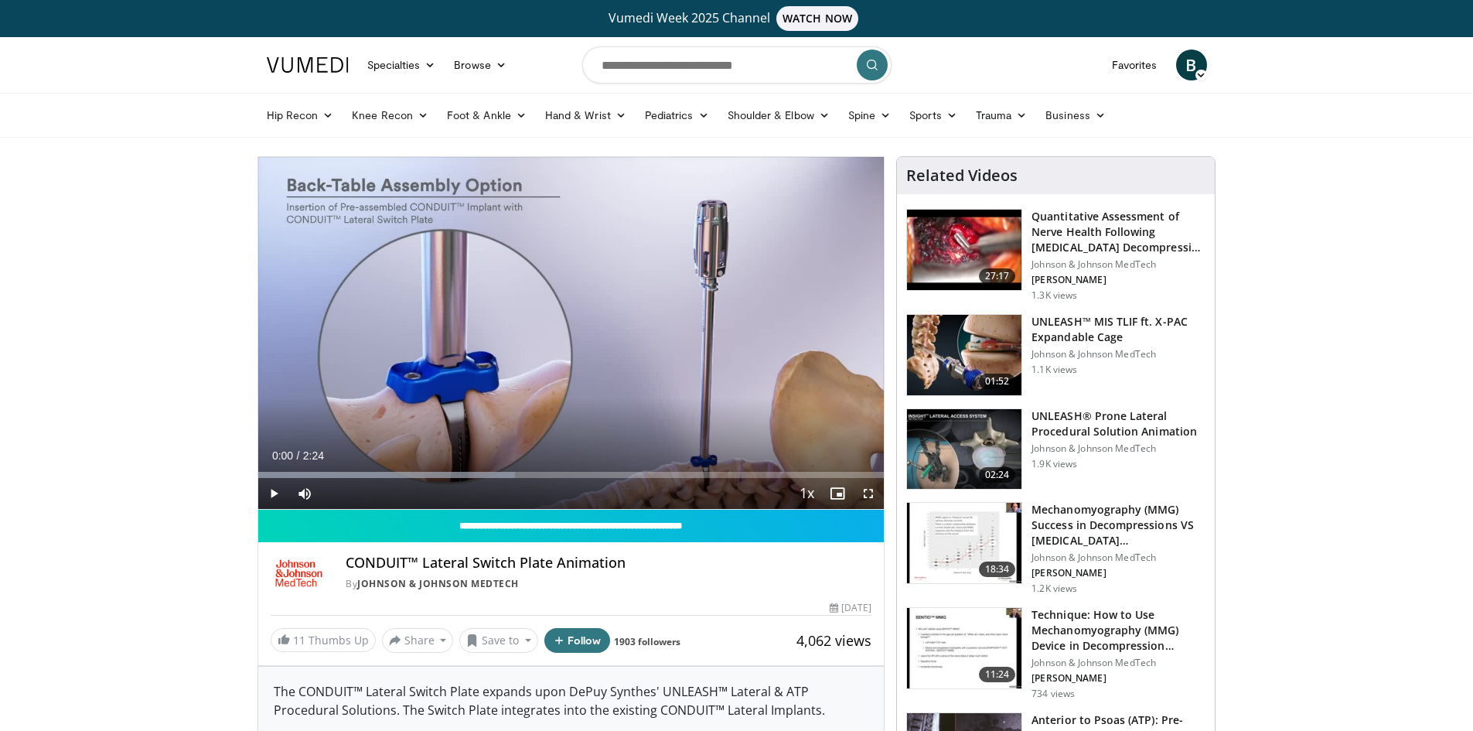
drag, startPoint x: 295, startPoint y: 474, endPoint x: 246, endPoint y: 477, distance: 49.6
click at [869, 491] on span "Video Player" at bounding box center [868, 493] width 31 height 31
click at [871, 498] on span "Video Player" at bounding box center [868, 493] width 31 height 31
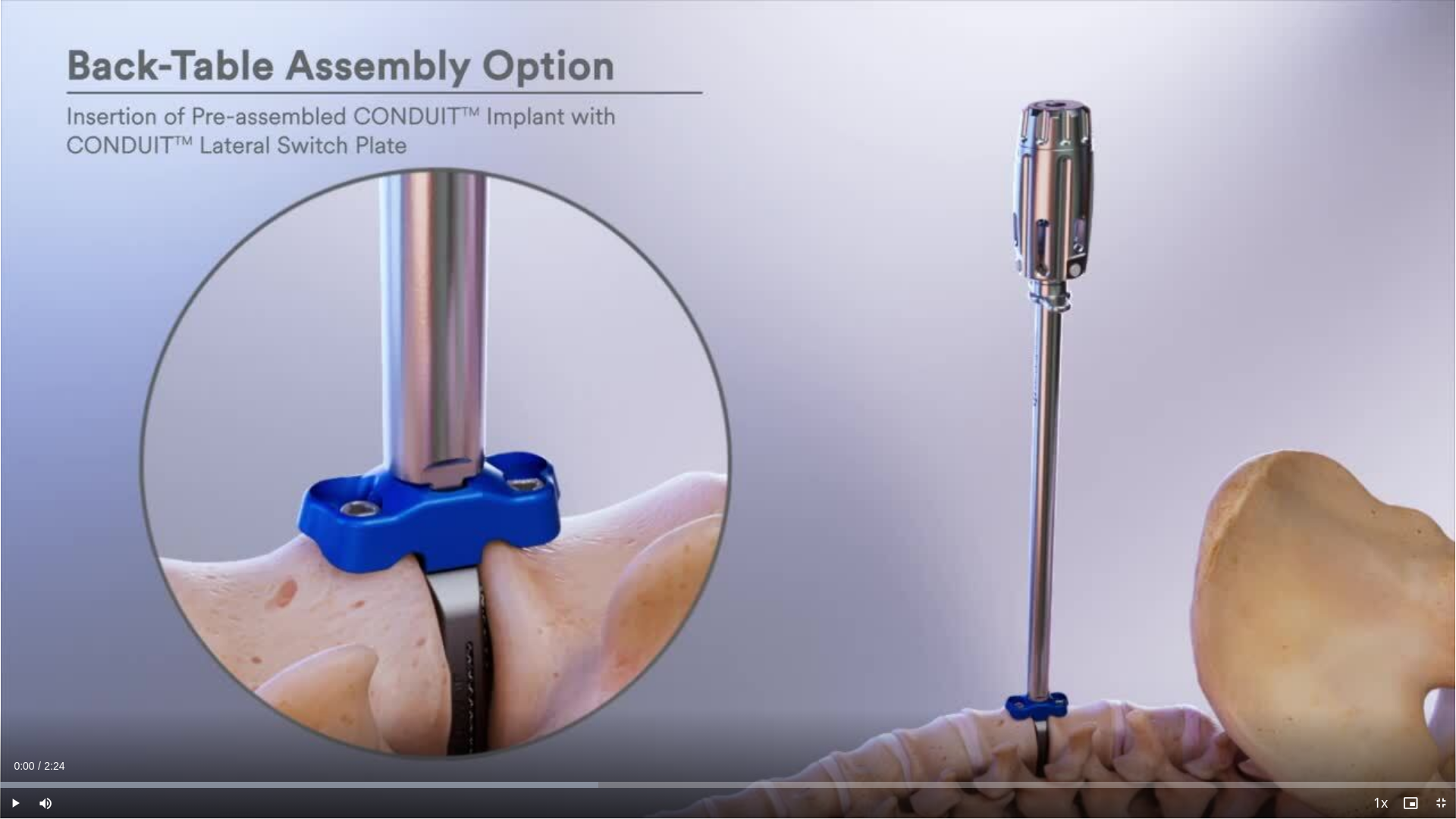
drag, startPoint x: 9, startPoint y: 787, endPoint x: -6, endPoint y: 784, distance: 15.3
click at [0, 716] on html "Vumedi Week 2025 Channel WATCH NOW Specialties Adult & Family Medicine Allergy,…" at bounding box center [728, 409] width 1456 height 819
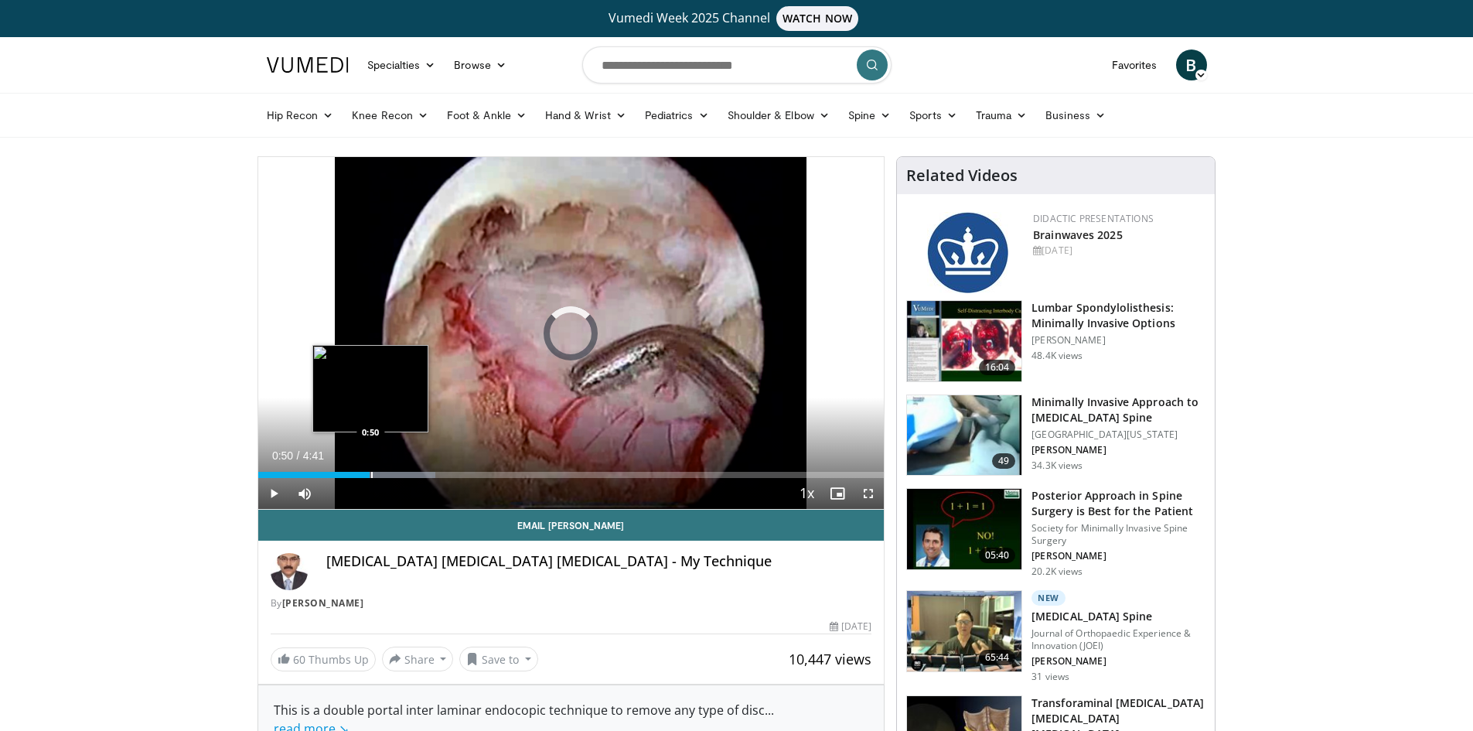
click at [371, 475] on div "Progress Bar" at bounding box center [372, 475] width 2 height 6
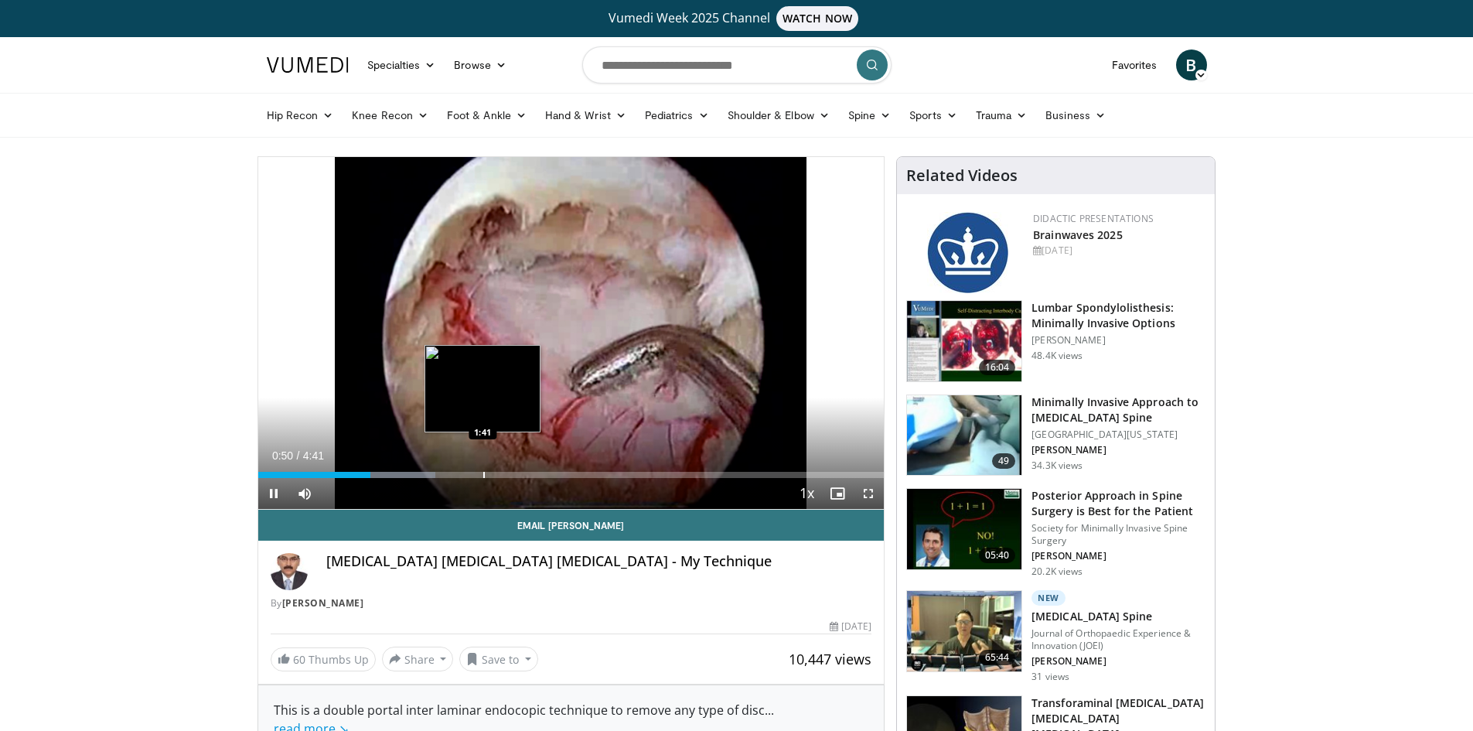
click at [483, 468] on div "Loaded : 28.36% 0:50 1:41" at bounding box center [571, 470] width 626 height 15
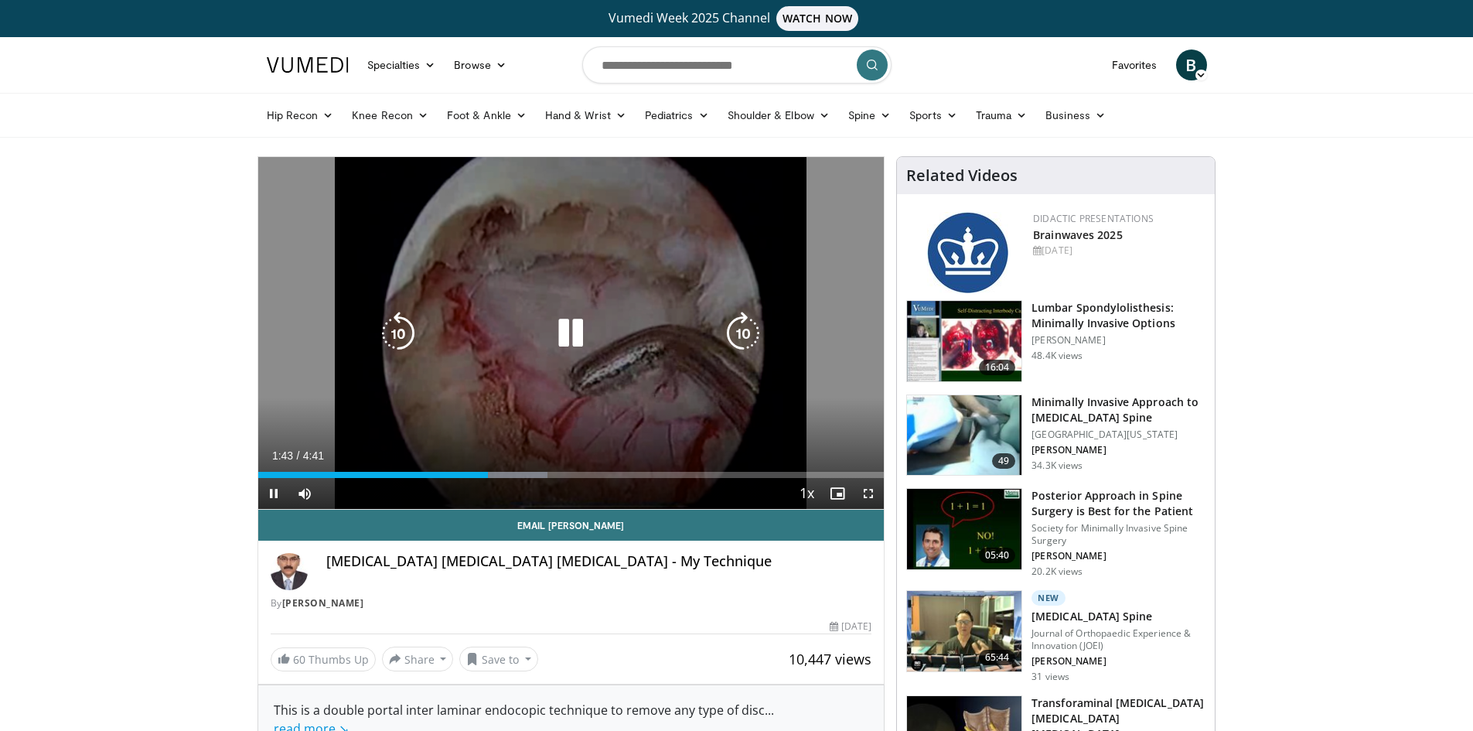
click at [568, 330] on icon "Video Player" at bounding box center [570, 333] width 43 height 43
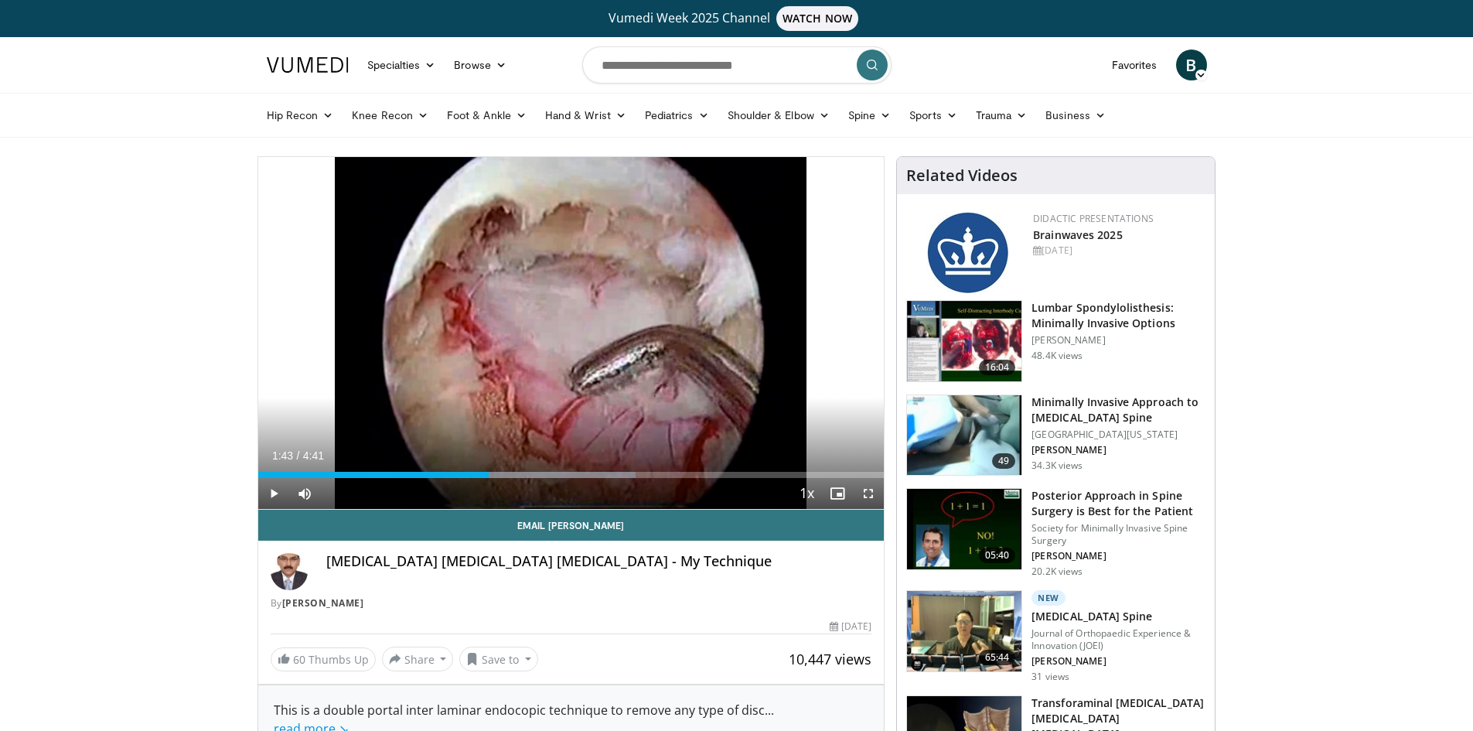
drag, startPoint x: 255, startPoint y: 421, endPoint x: 248, endPoint y: 407, distance: 15.6
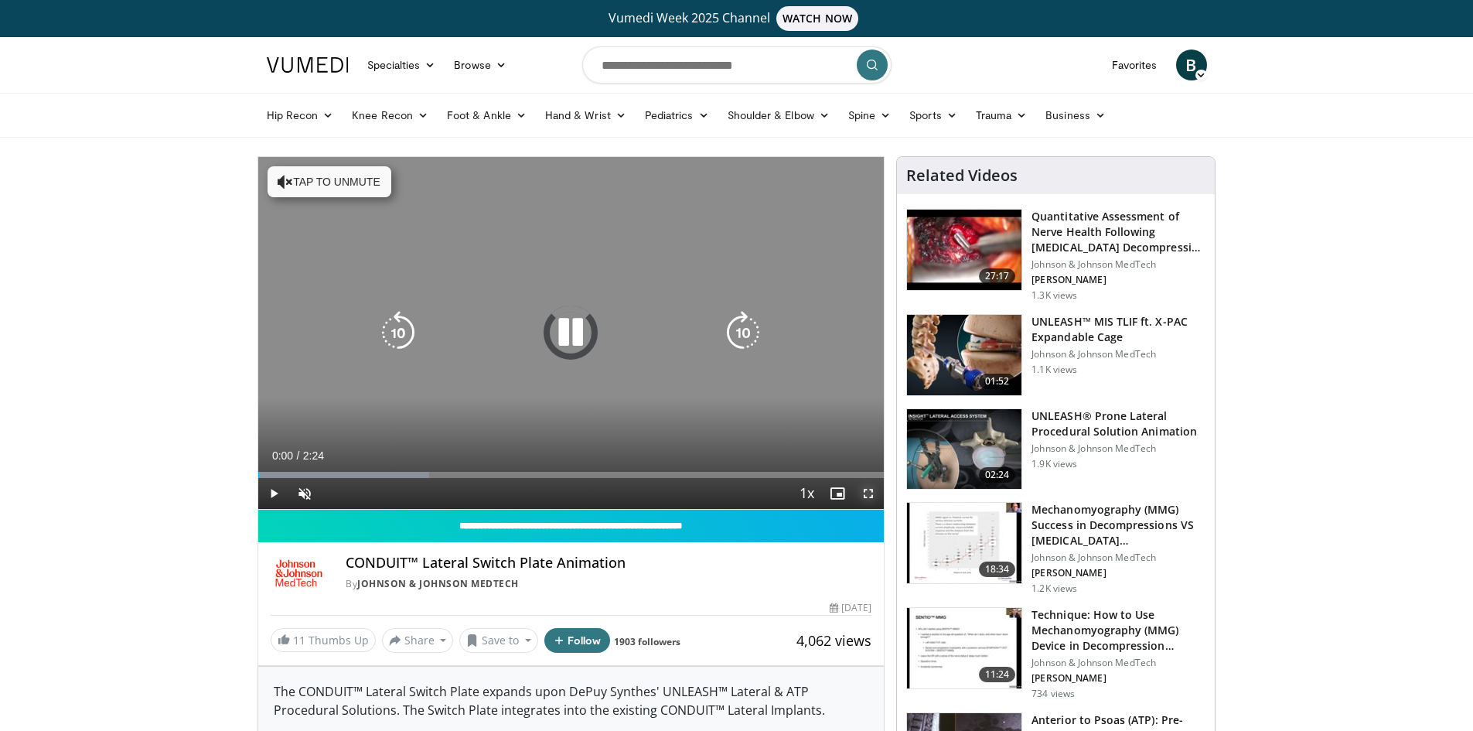
drag, startPoint x: 868, startPoint y: 492, endPoint x: 869, endPoint y: 560, distance: 68.0
click at [869, 492] on span "Video Player" at bounding box center [868, 493] width 31 height 31
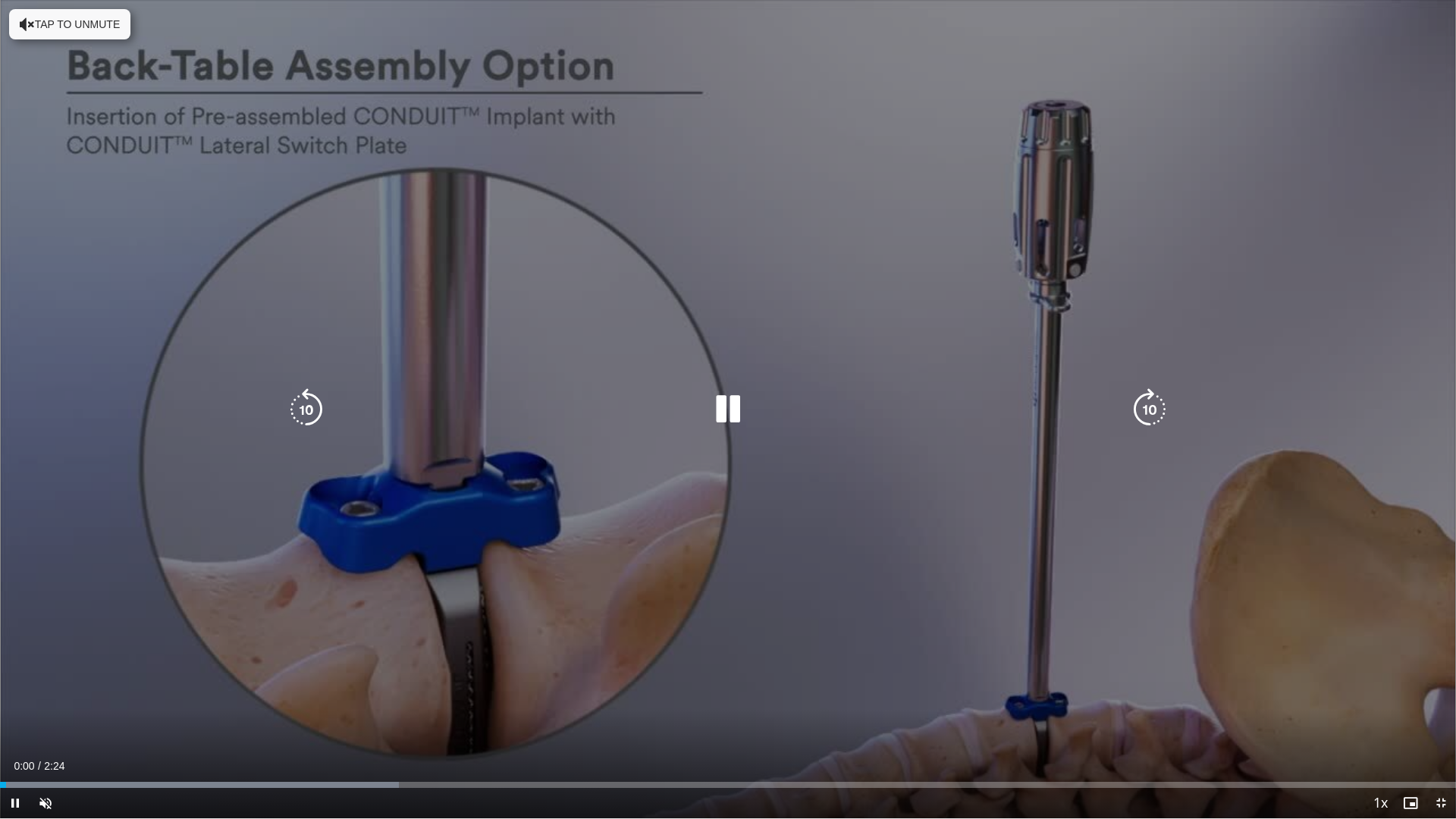
click at [35, 26] on button "Tap to unmute" at bounding box center [70, 24] width 122 height 30
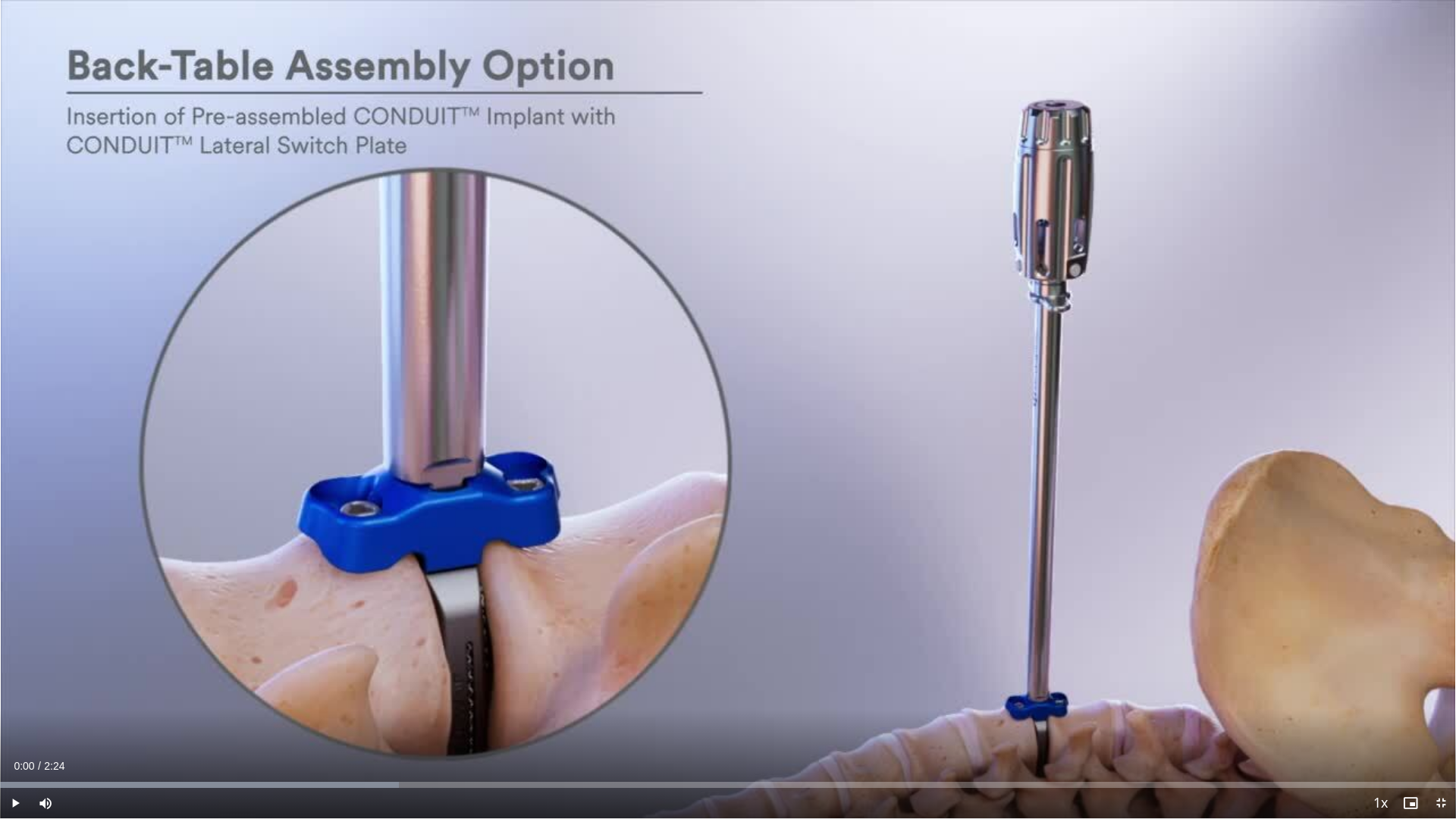
drag, startPoint x: 37, startPoint y: 784, endPoint x: -19, endPoint y: 784, distance: 56.0
click at [0, 716] on html "Vumedi Week 2025 Channel WATCH NOW Specialties Adult & Family Medicine Allergy,…" at bounding box center [728, 409] width 1456 height 819
click at [1215, 255] on div "10 seconds Tap to unmute" at bounding box center [728, 409] width 1456 height 818
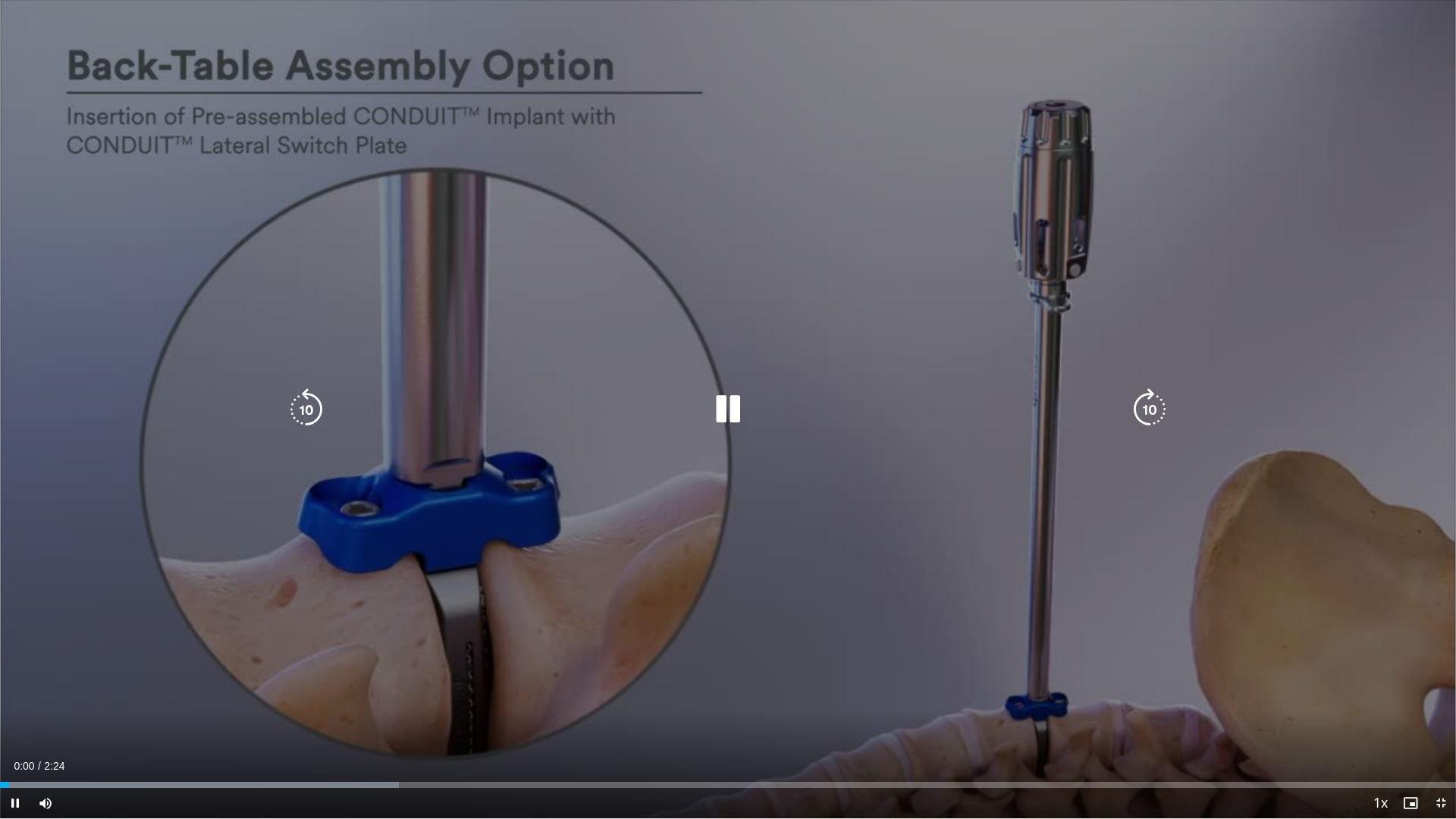
click at [1215, 255] on div "10 seconds Tap to unmute" at bounding box center [728, 409] width 1456 height 818
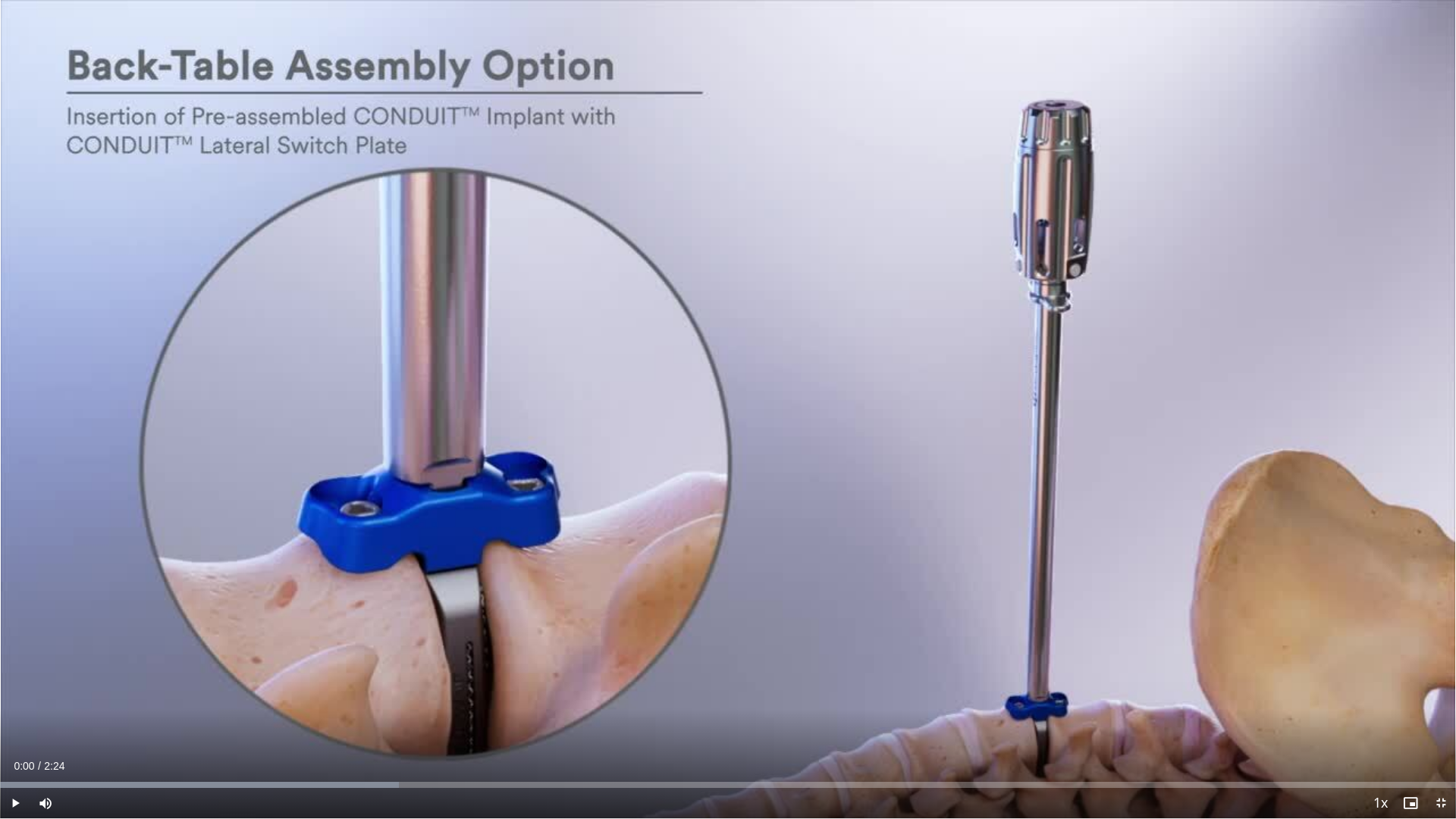
drag, startPoint x: 6, startPoint y: 787, endPoint x: -15, endPoint y: 784, distance: 21.2
click at [0, 716] on html "Vumedi Week 2025 Channel WATCH NOW Specialties Adult & Family Medicine Allergy,…" at bounding box center [728, 409] width 1456 height 819
drag, startPoint x: 76, startPoint y: 786, endPoint x: -19, endPoint y: 786, distance: 95.0
click at [0, 716] on html "Vumedi Week 2025 Channel WATCH NOW Specialties Adult & Family Medicine Allergy,…" at bounding box center [728, 409] width 1456 height 819
drag, startPoint x: 25, startPoint y: 786, endPoint x: -3, endPoint y: 783, distance: 28.2
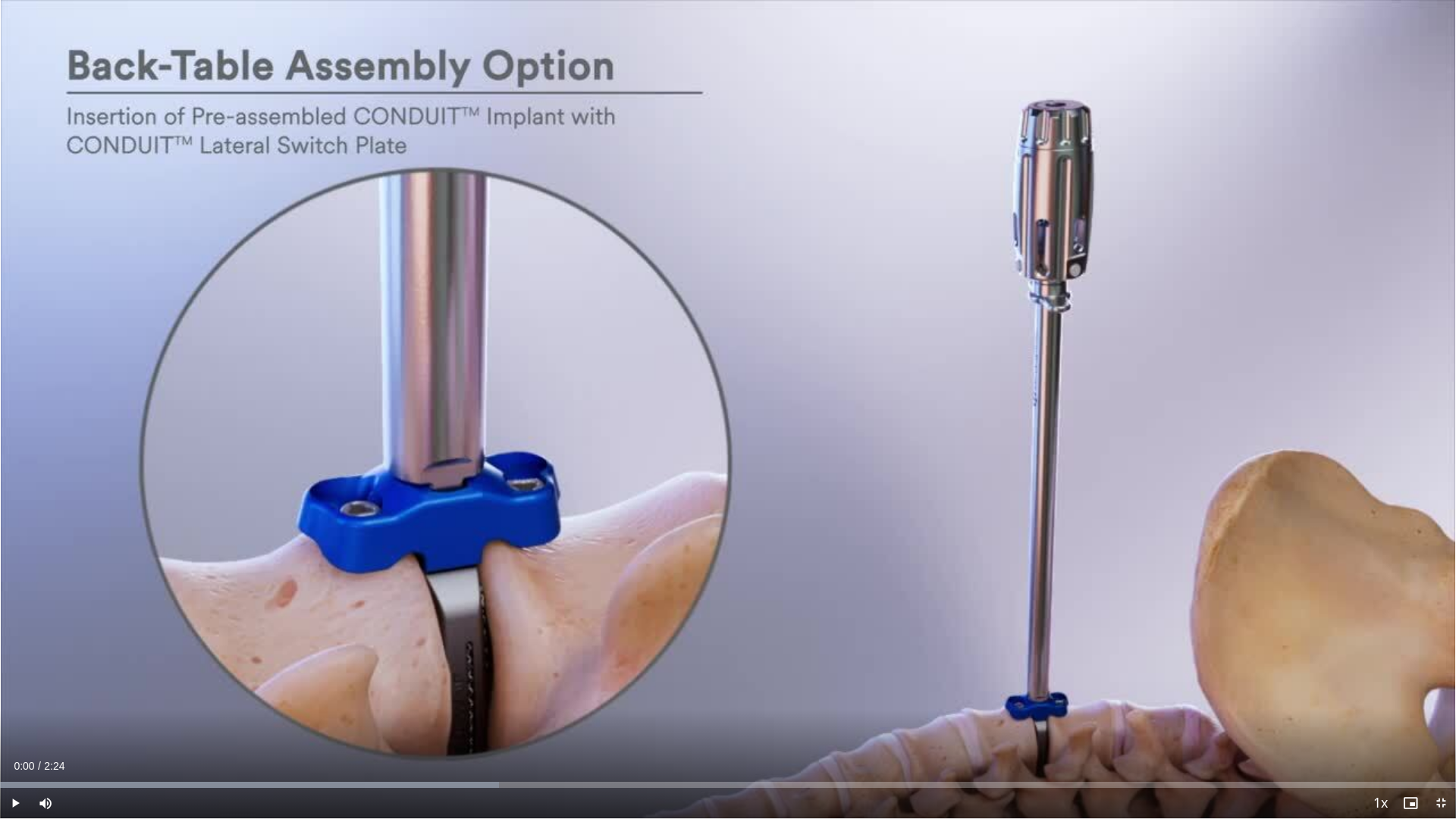
click at [0, 716] on html "Vumedi Week 2025 Channel WATCH NOW Specialties Adult & Family Medicine Allergy,…" at bounding box center [728, 409] width 1456 height 819
drag, startPoint x: 53, startPoint y: 788, endPoint x: -15, endPoint y: 786, distance: 68.0
click at [0, 716] on html "Vumedi Week 2025 Channel WATCH NOW Specialties Adult & Family Medicine Allergy,…" at bounding box center [728, 409] width 1456 height 819
drag, startPoint x: 26, startPoint y: 786, endPoint x: -6, endPoint y: 786, distance: 32.0
click at [0, 716] on html "Vumedi Week 2025 Channel WATCH NOW Specialties Adult & Family Medicine Allergy,…" at bounding box center [728, 409] width 1456 height 819
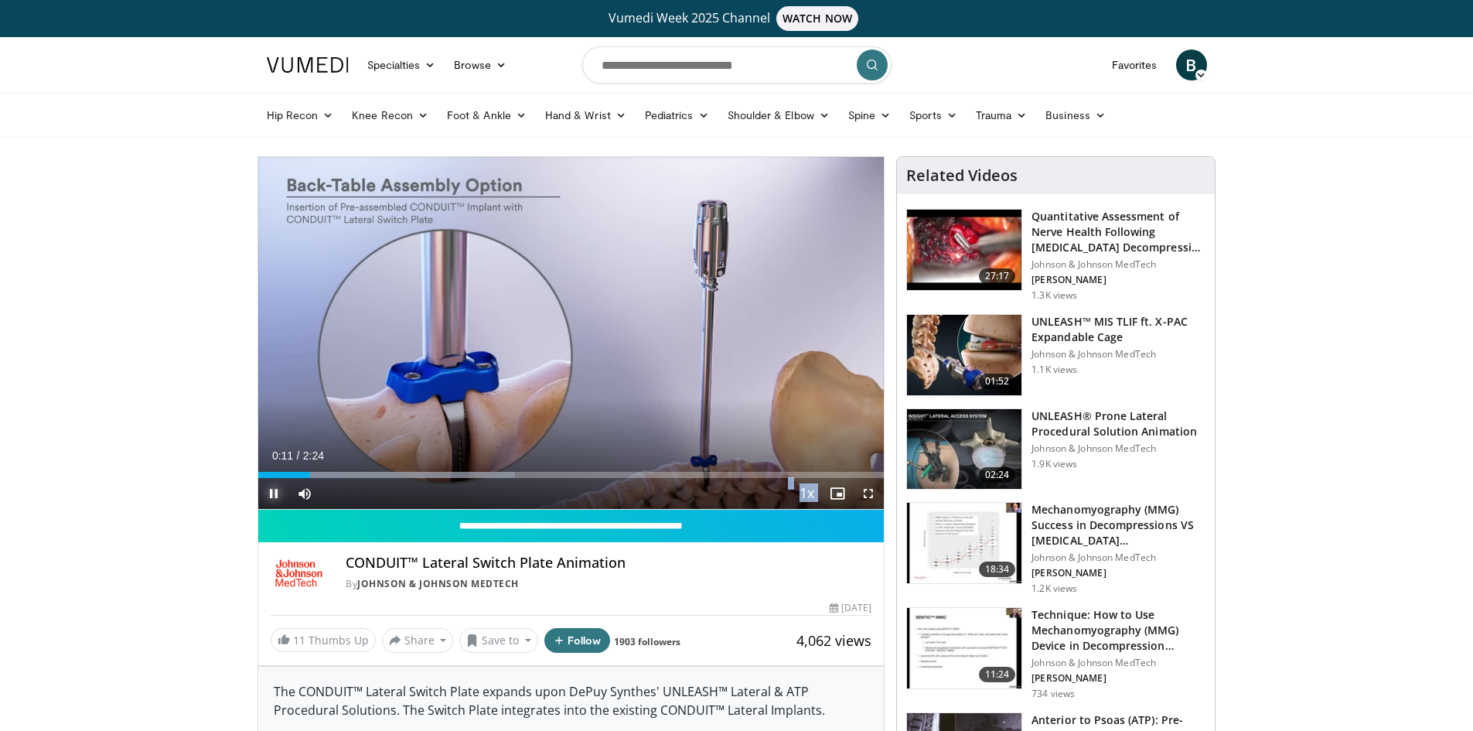
click at [273, 499] on span "Video Player" at bounding box center [273, 493] width 31 height 31
